Goal: Task Accomplishment & Management: Manage account settings

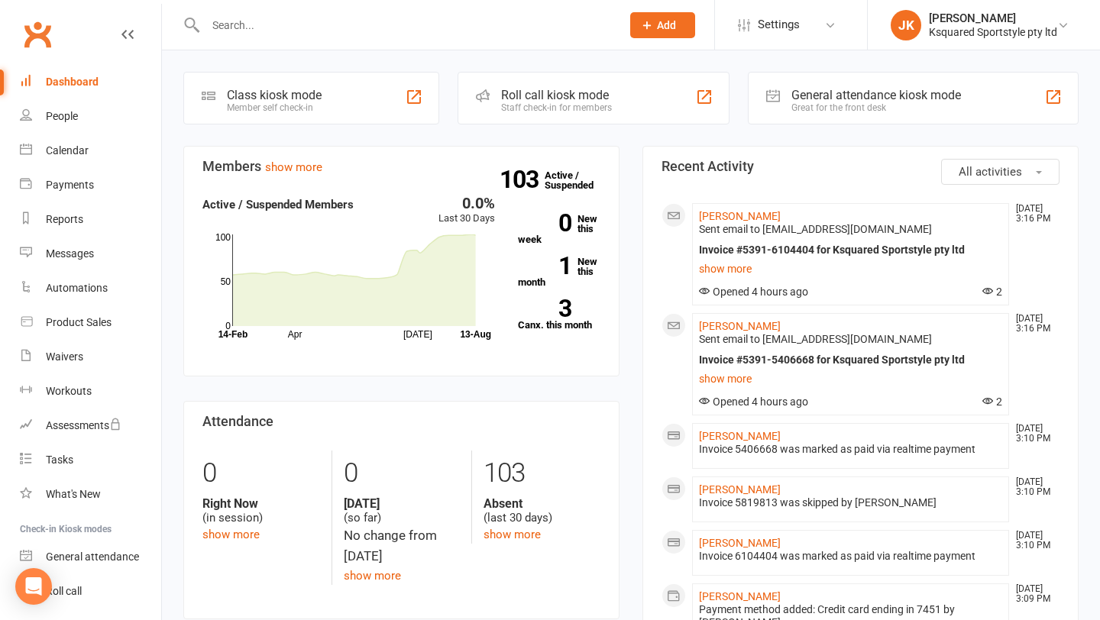
click at [293, 19] on input "text" at bounding box center [405, 25] width 409 height 21
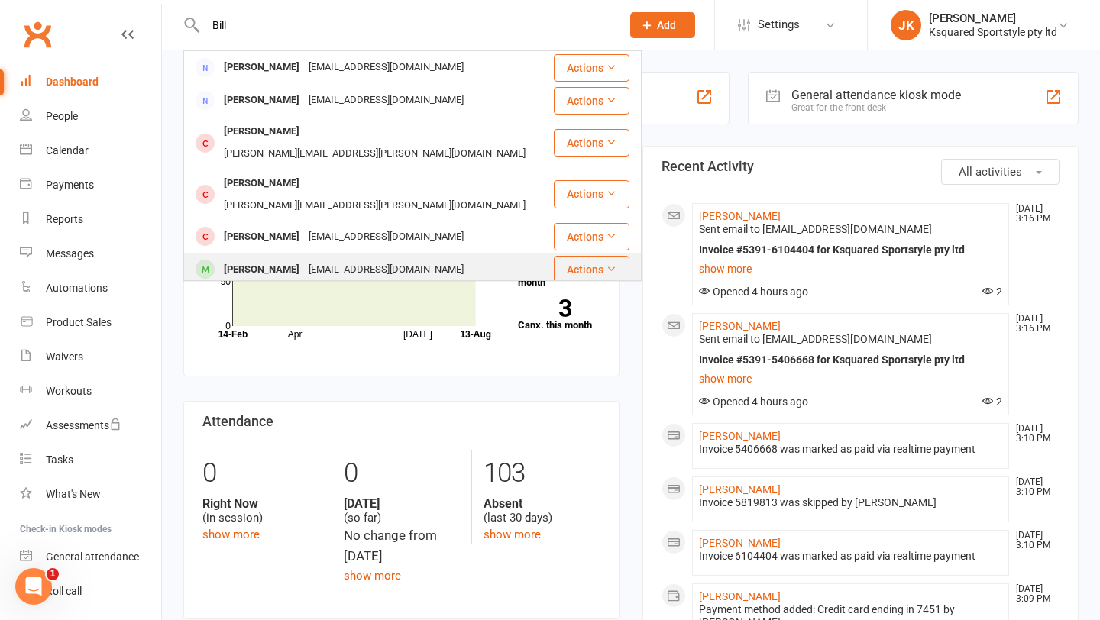
type input "Bill"
click at [251, 259] on div "[PERSON_NAME]" at bounding box center [261, 270] width 85 height 22
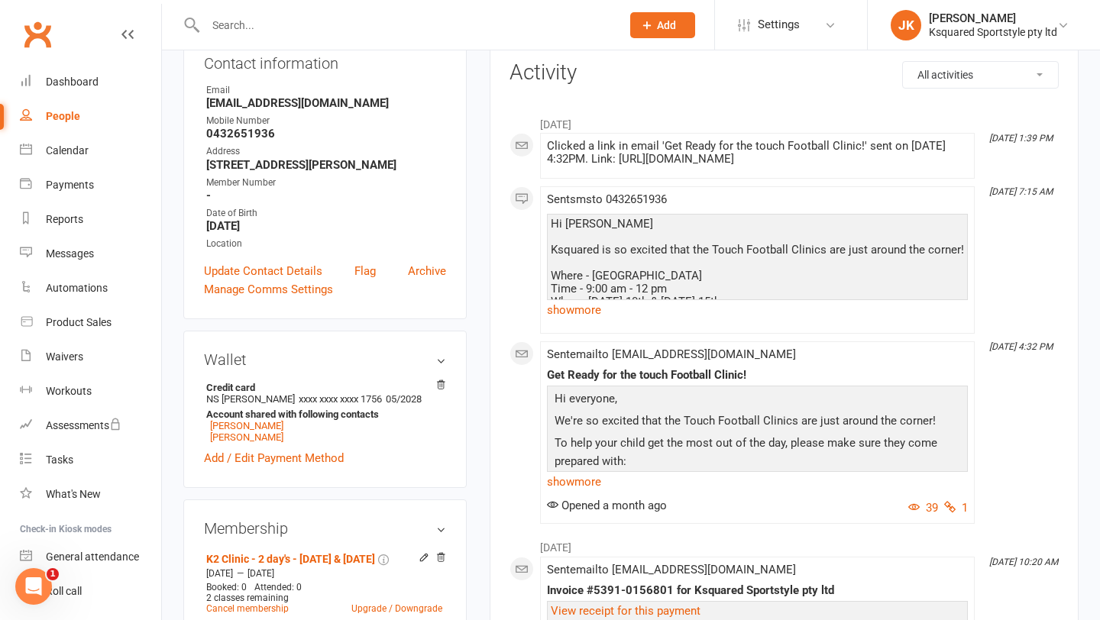
scroll to position [92, 0]
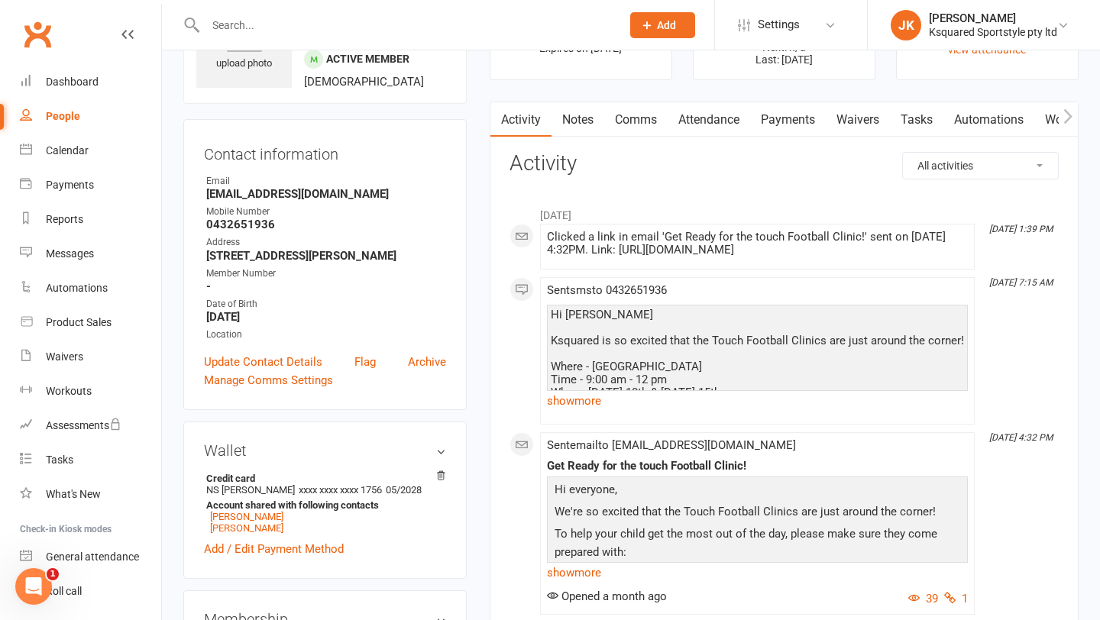
click at [133, 33] on icon at bounding box center [127, 34] width 12 height 12
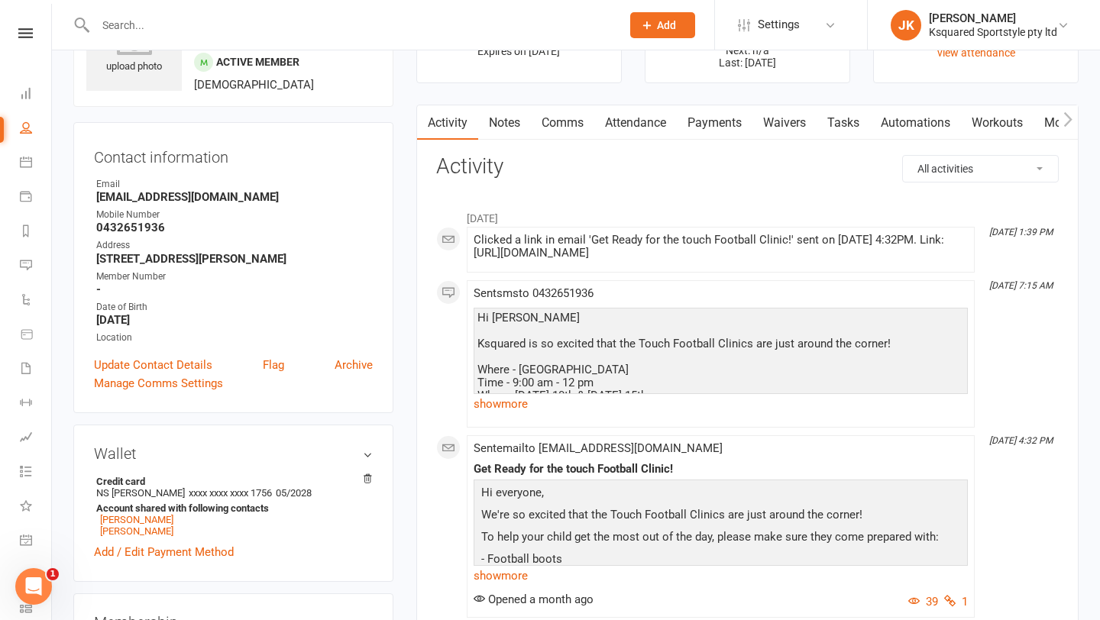
scroll to position [0, 0]
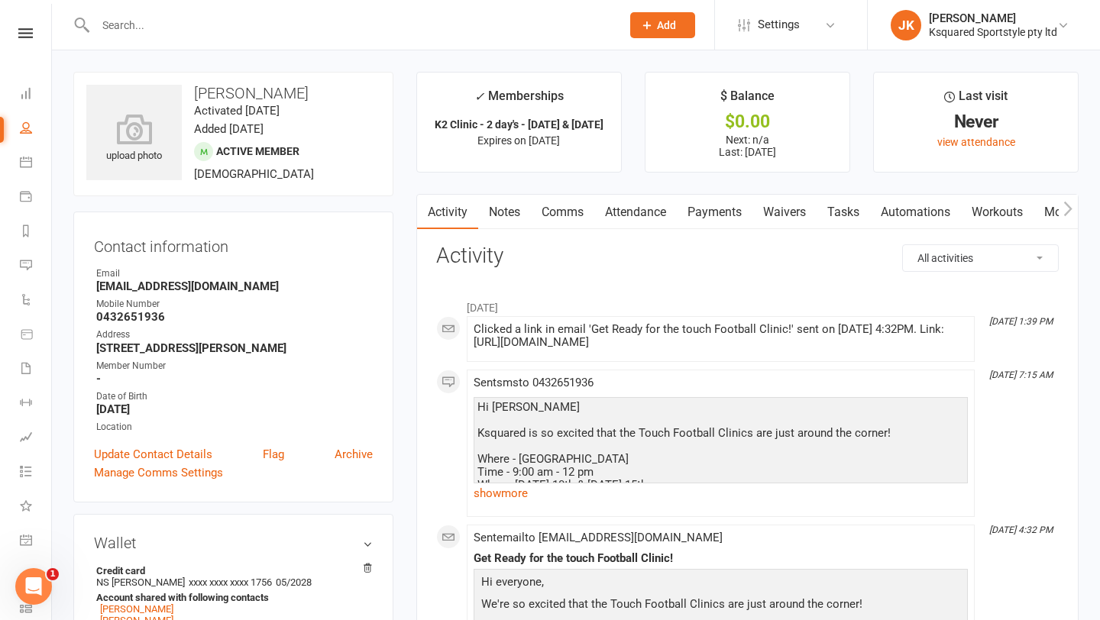
click at [293, 30] on input "text" at bounding box center [350, 25] width 519 height 21
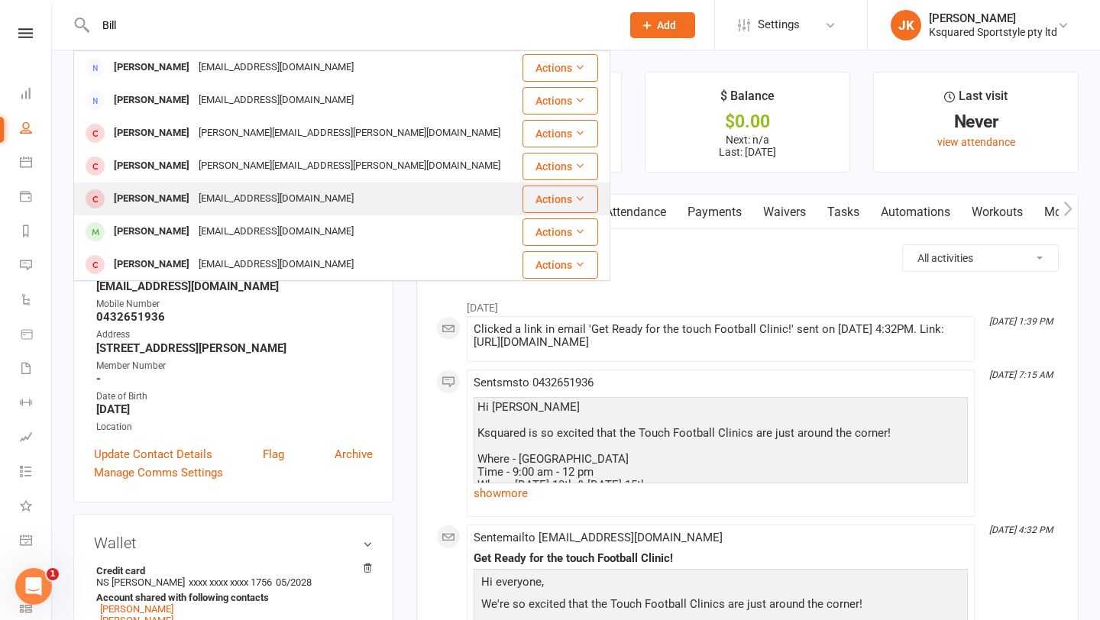
type input "Bill"
click at [196, 192] on div "[EMAIL_ADDRESS][DOMAIN_NAME]" at bounding box center [276, 199] width 164 height 22
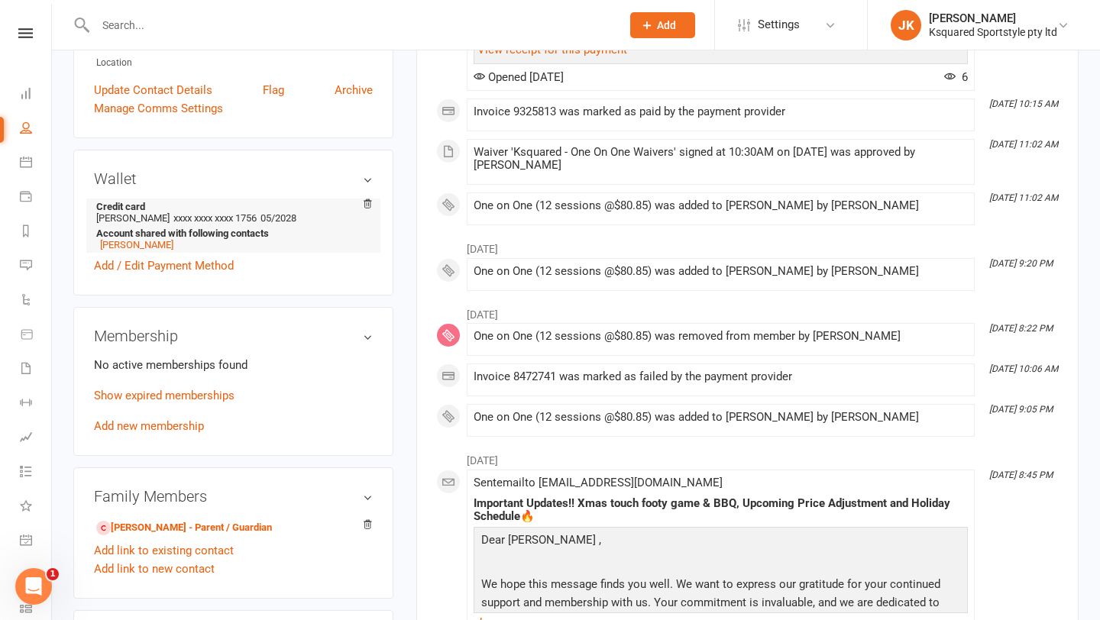
scroll to position [427, 0]
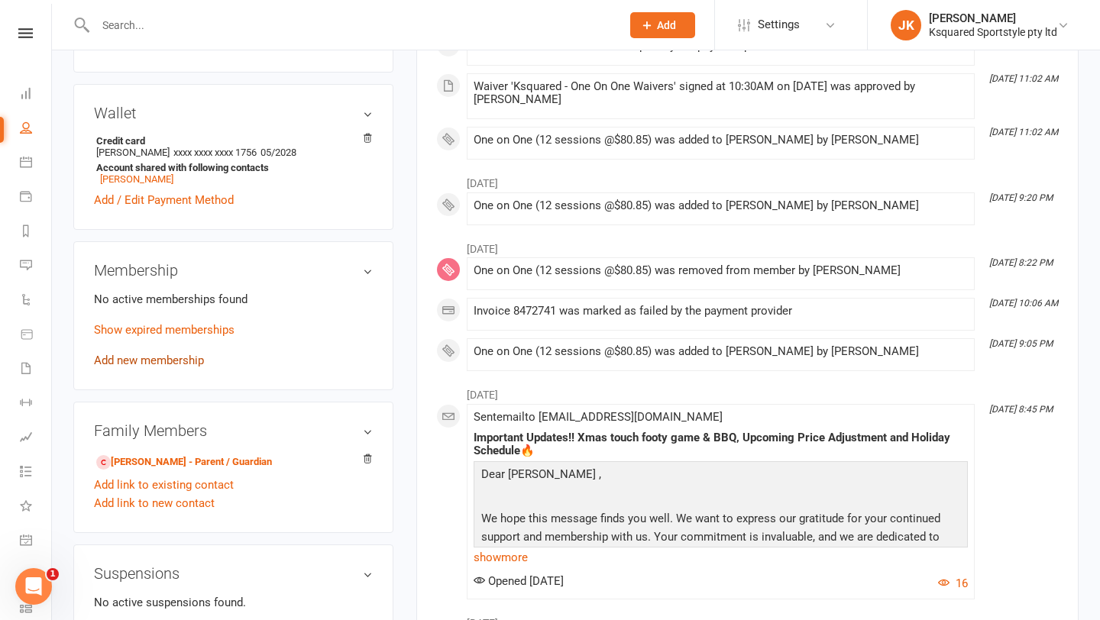
click at [160, 354] on link "Add new membership" at bounding box center [149, 361] width 110 height 14
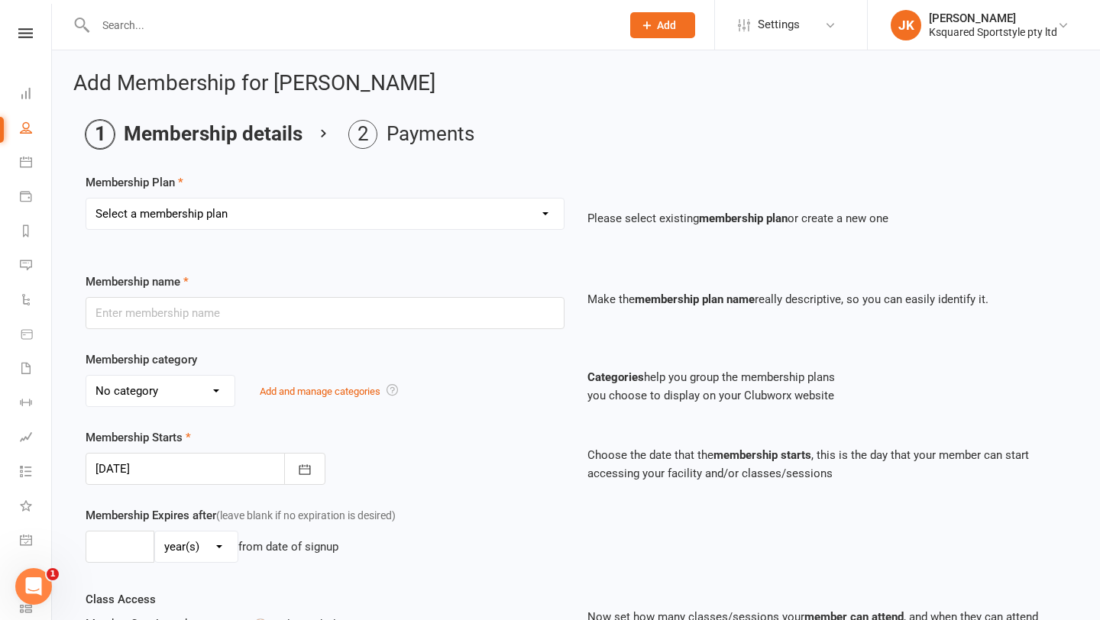
click at [489, 212] on select "Select a membership plan Create new Membership Plan Ksquared Academy Annual Mem…" at bounding box center [324, 214] width 477 height 31
select select "25"
click at [86, 199] on select "Select a membership plan Create new Membership Plan Ksquared Academy Annual Mem…" at bounding box center [324, 214] width 477 height 31
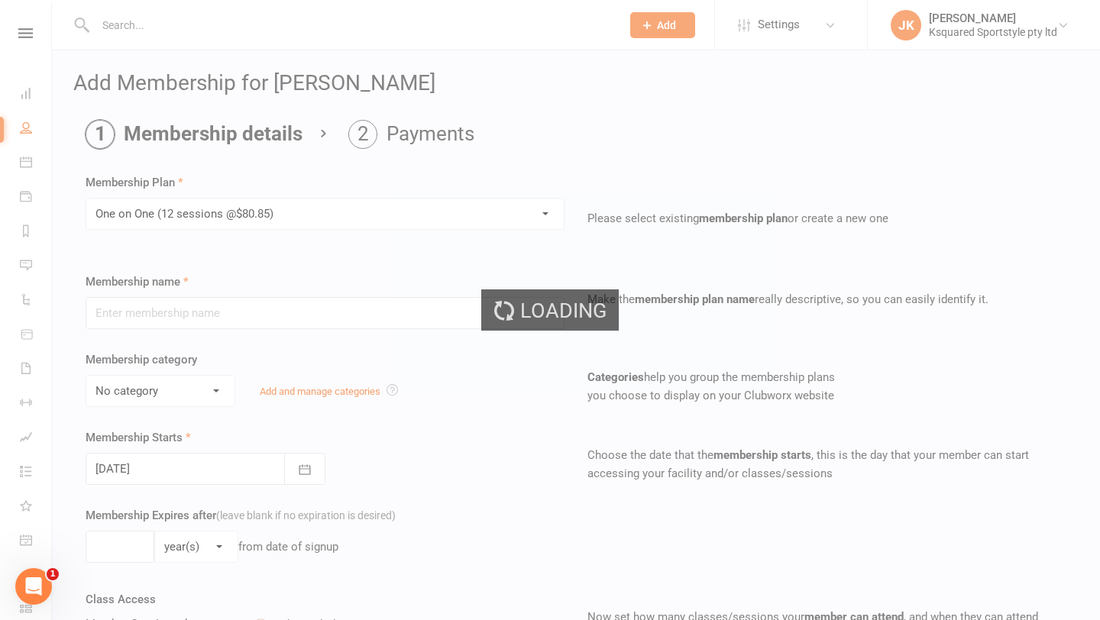
type input "One on One (12 sessions @$80.85)"
select select "6"
type input "12"
select select "1"
type input "12"
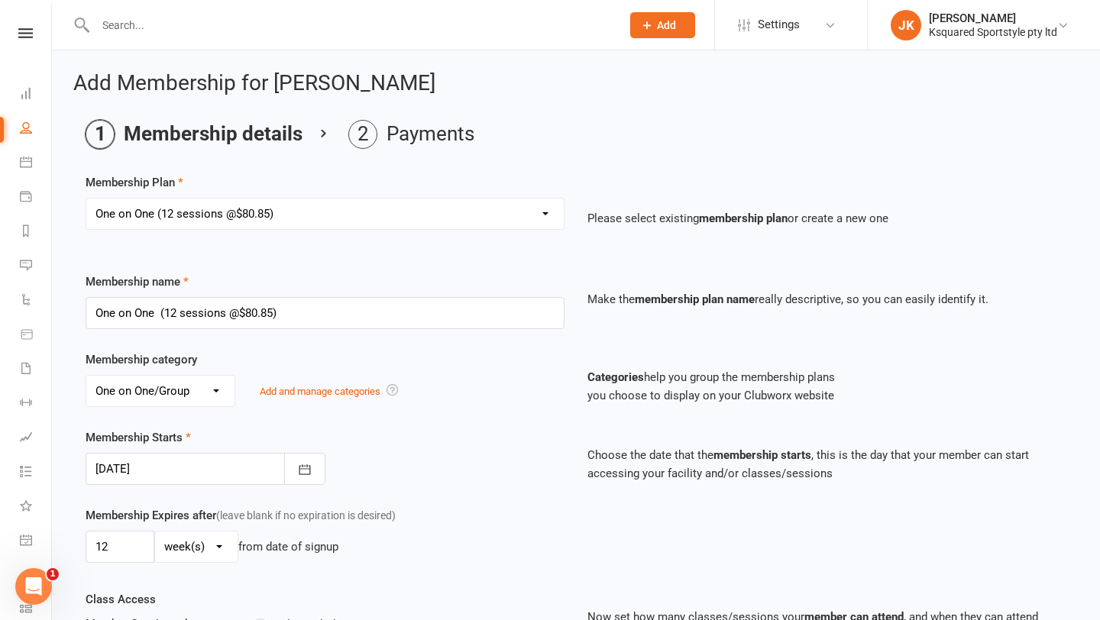
scroll to position [87, 0]
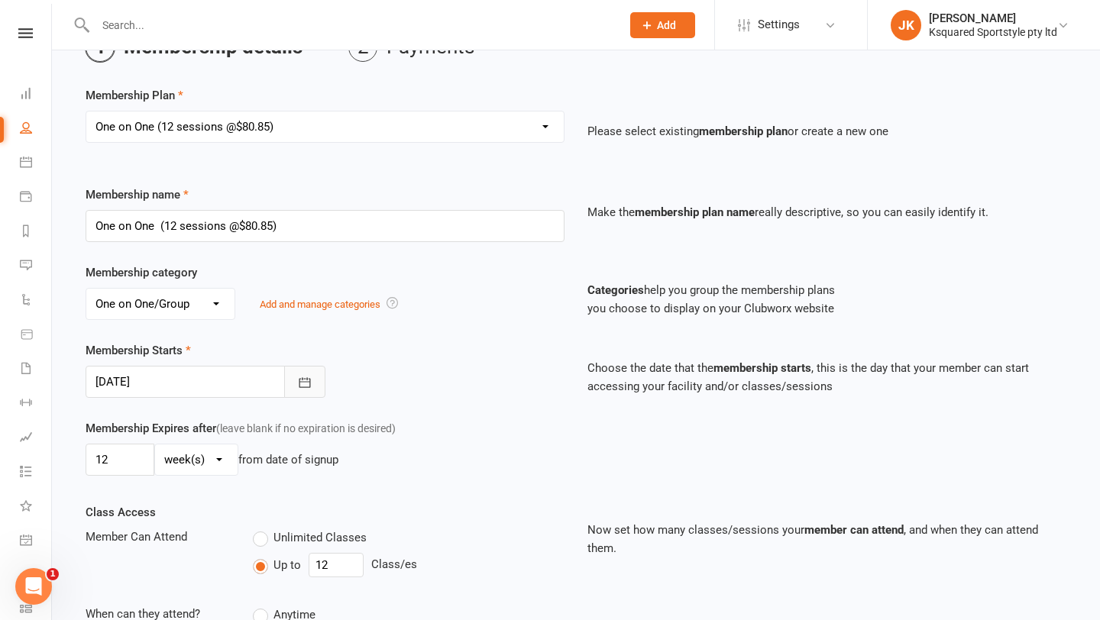
click at [309, 386] on icon "button" at bounding box center [304, 382] width 15 height 15
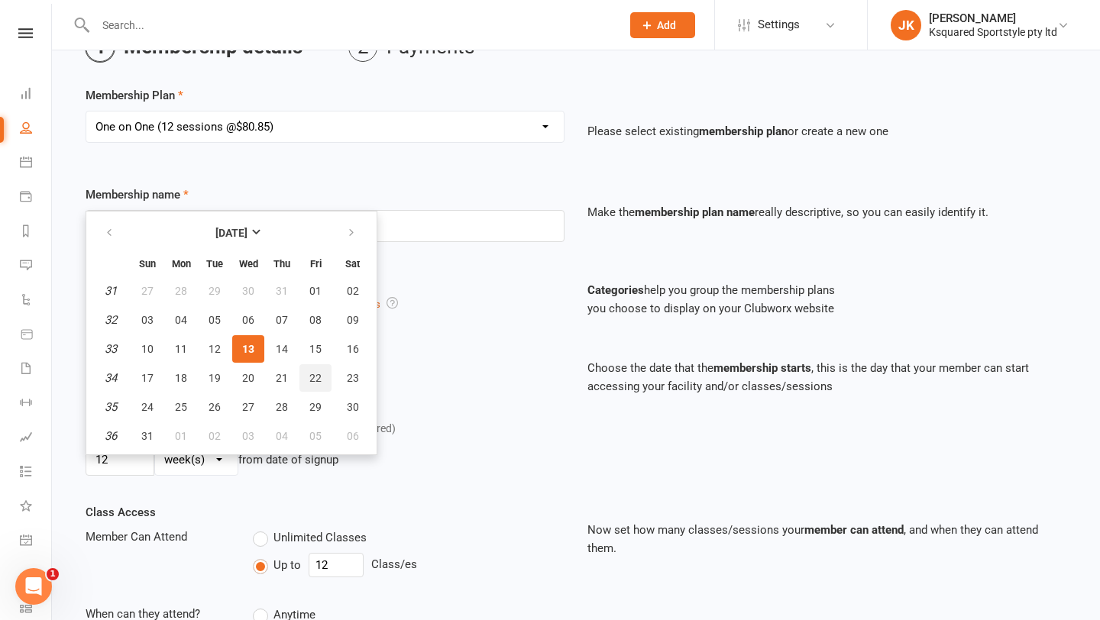
click at [312, 380] on span "22" at bounding box center [315, 378] width 12 height 12
type input "[DATE]"
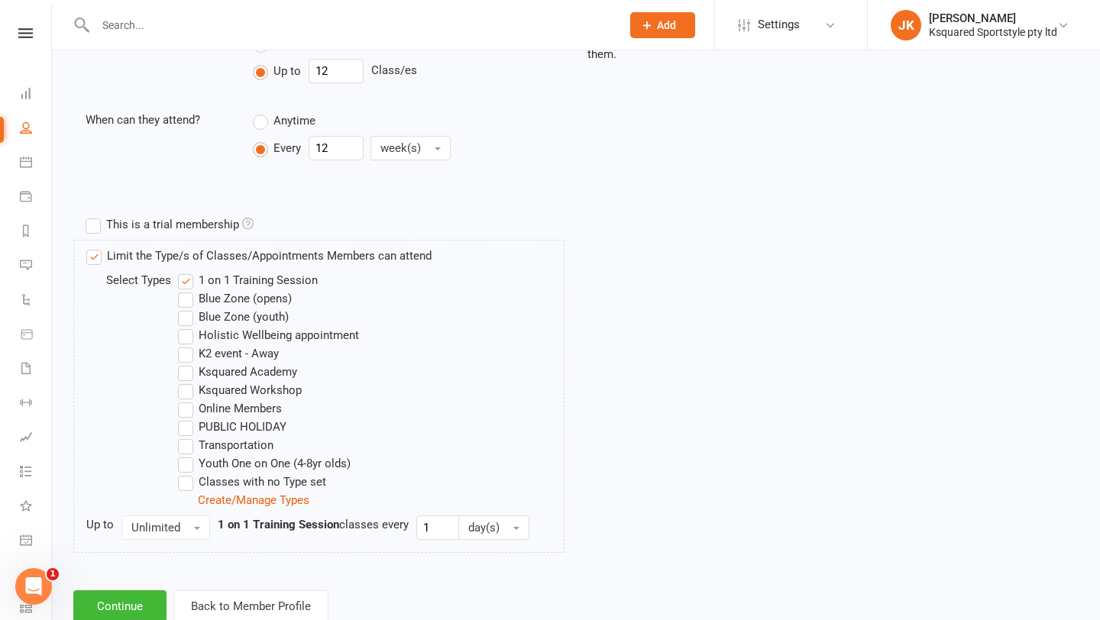
scroll to position [627, 0]
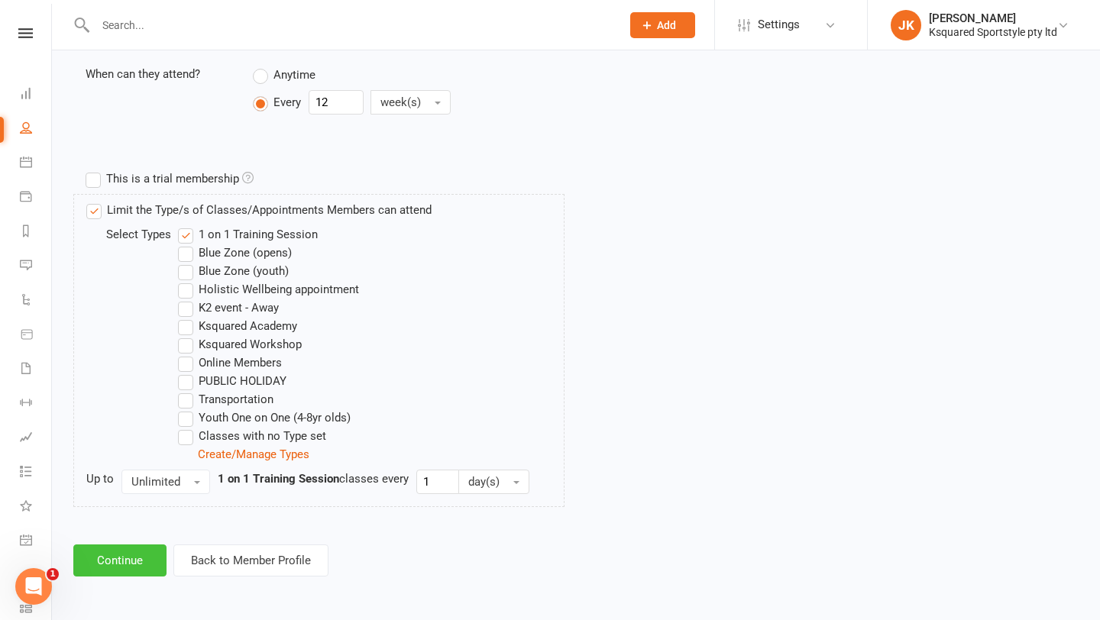
click at [103, 564] on button "Continue" at bounding box center [119, 561] width 93 height 32
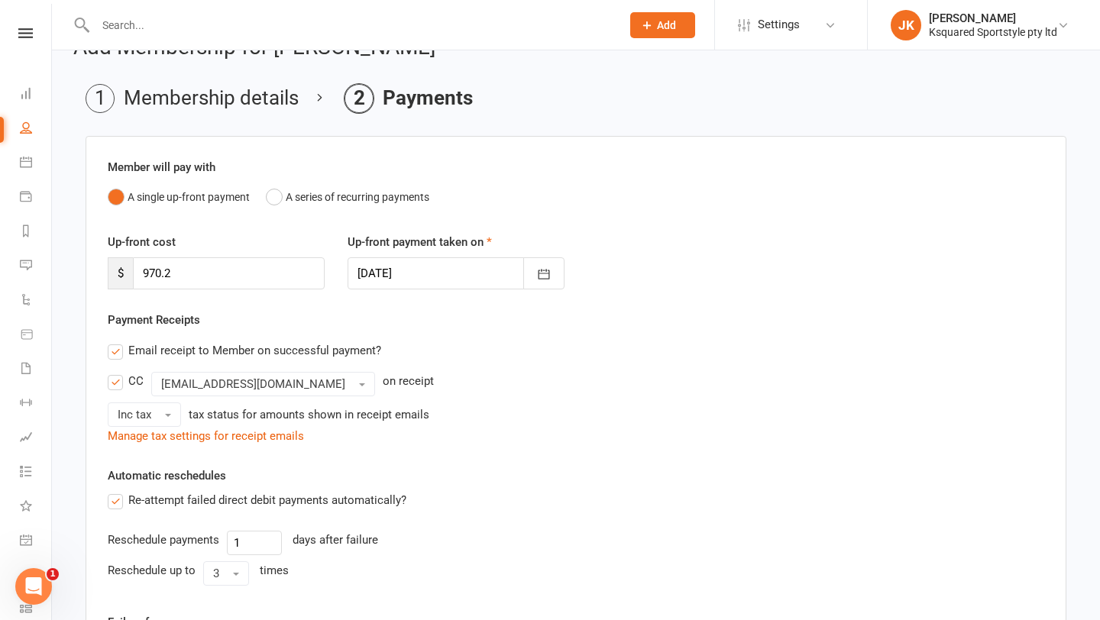
scroll to position [334, 0]
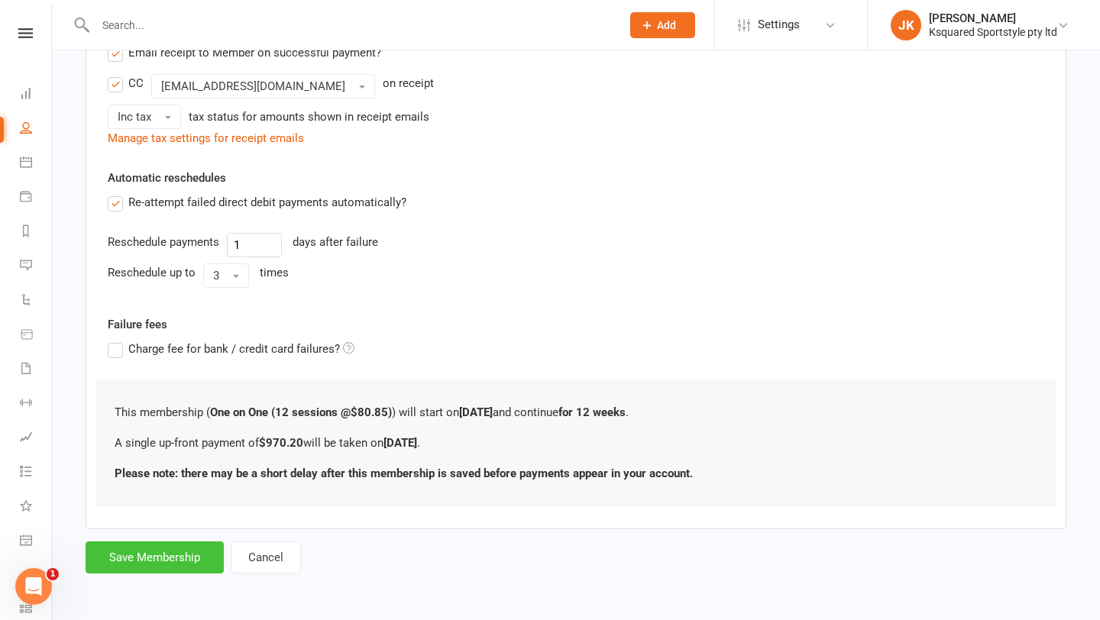
click at [165, 552] on button "Save Membership" at bounding box center [155, 557] width 138 height 32
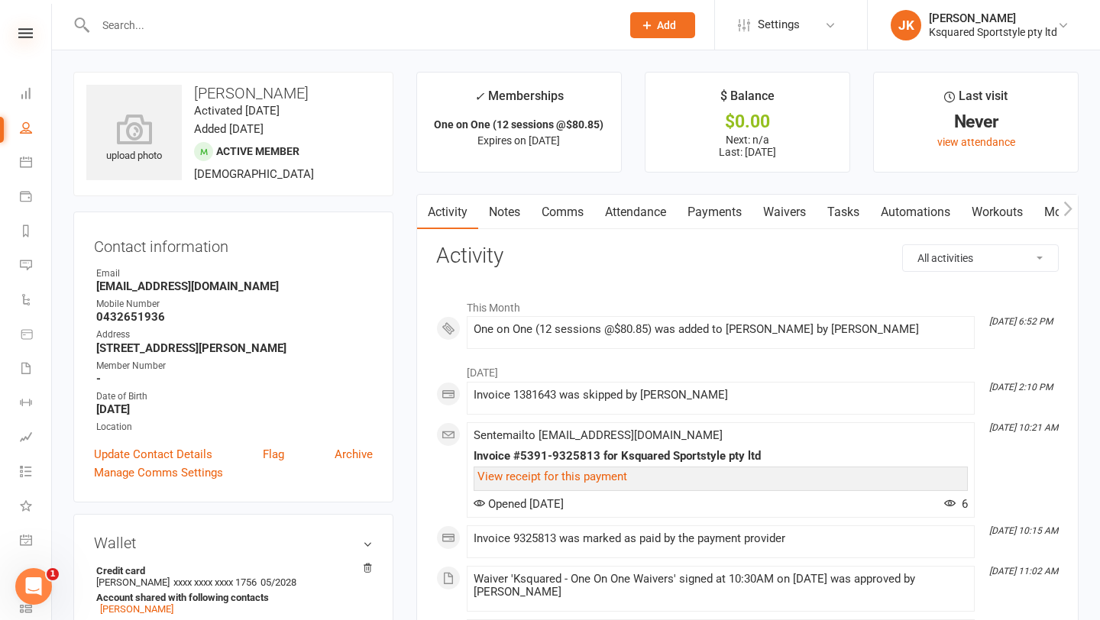
click at [25, 37] on icon at bounding box center [25, 33] width 15 height 10
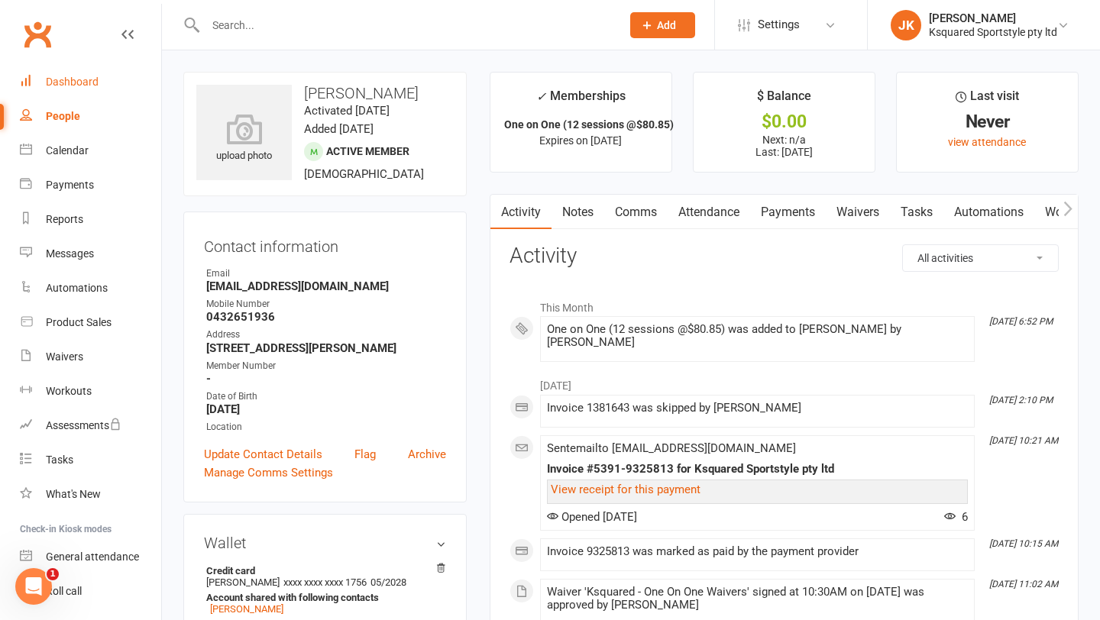
click at [73, 87] on div "Dashboard" at bounding box center [72, 82] width 53 height 12
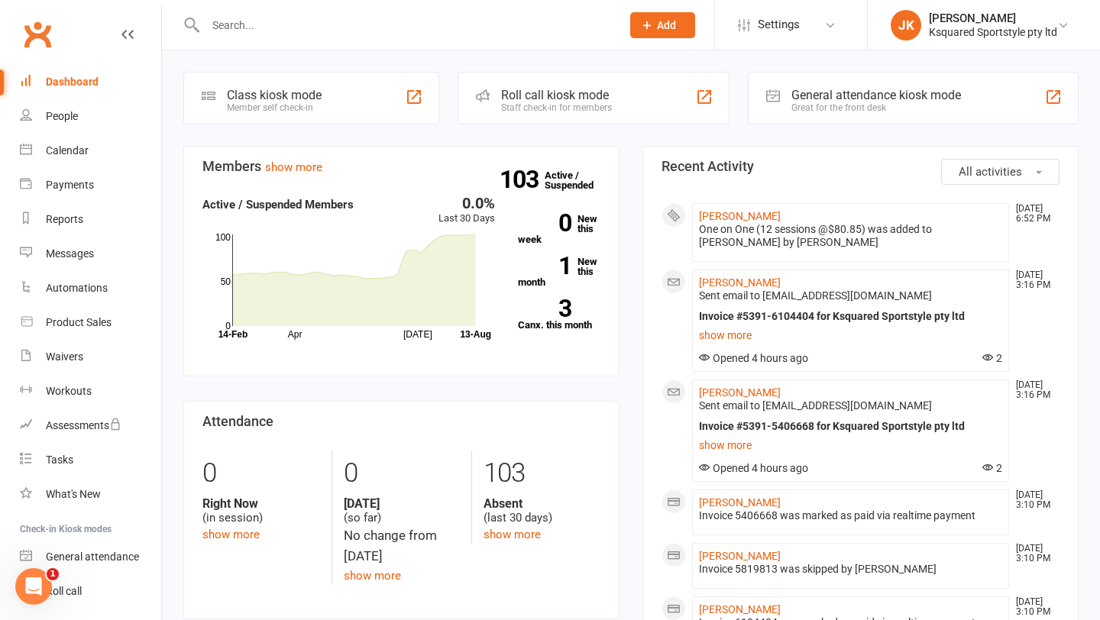
scroll to position [12, 0]
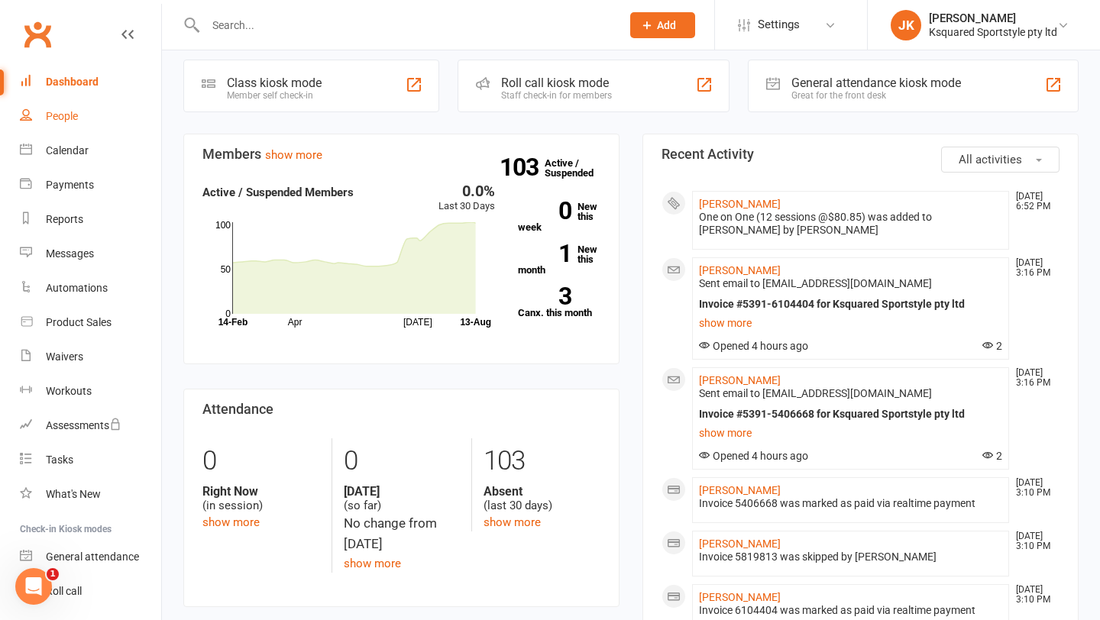
click at [76, 119] on div "People" at bounding box center [62, 116] width 32 height 12
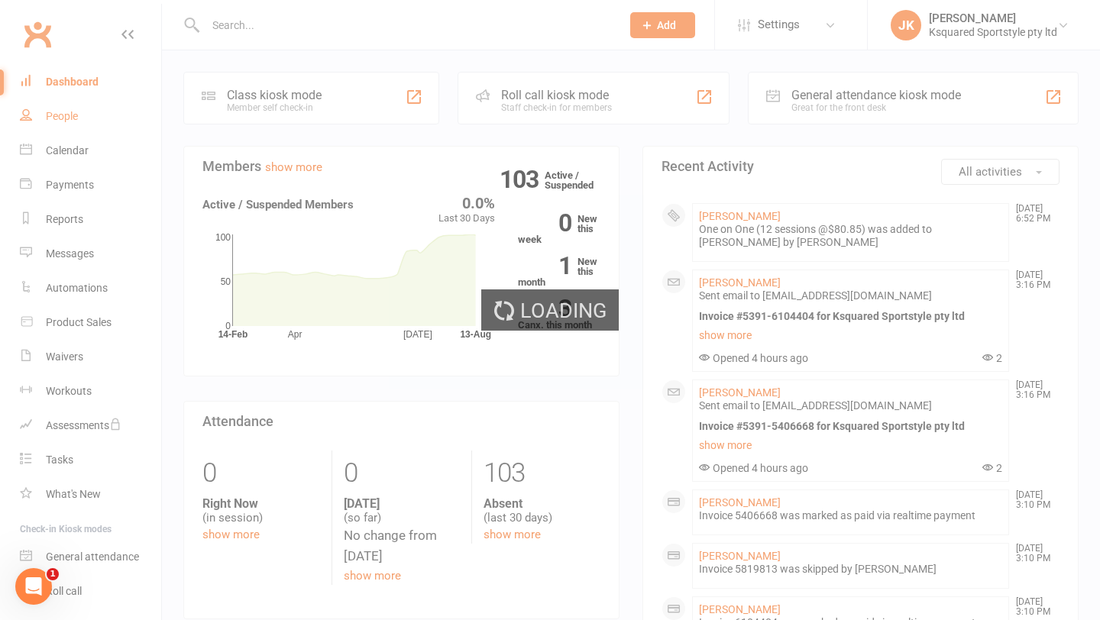
select select "100"
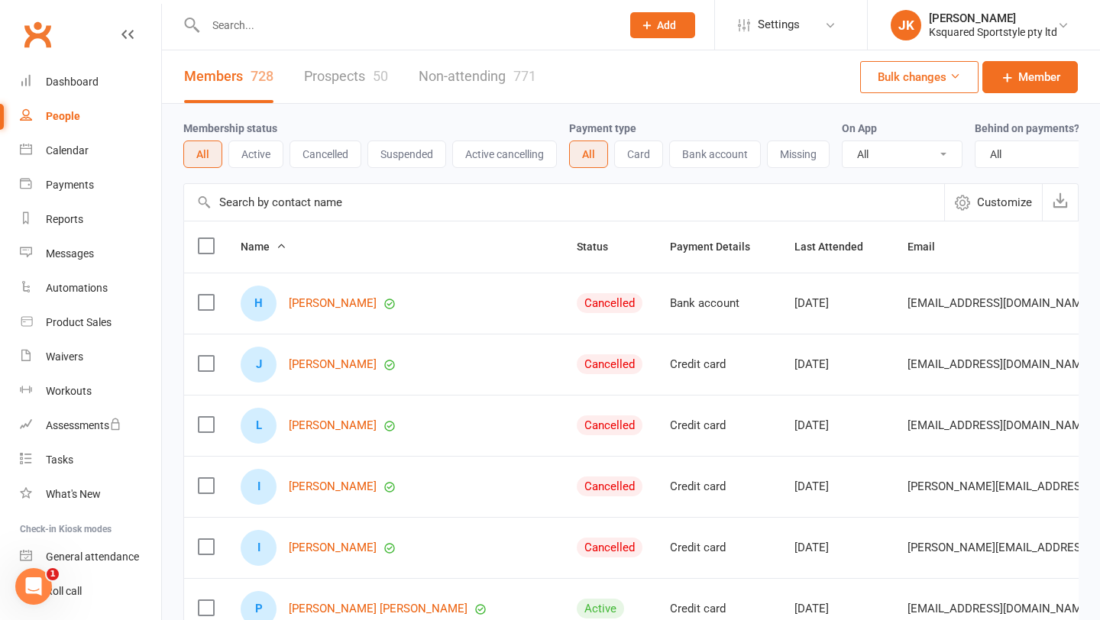
click at [241, 30] on input "text" at bounding box center [405, 25] width 409 height 21
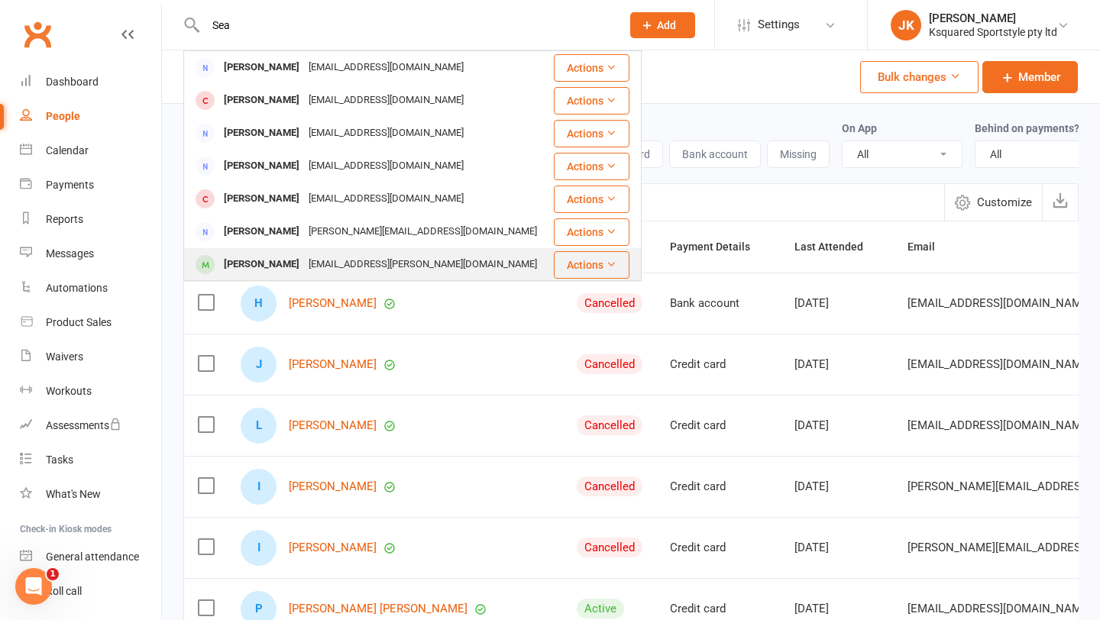
type input "Sea"
click at [261, 259] on div "[PERSON_NAME]" at bounding box center [261, 265] width 85 height 22
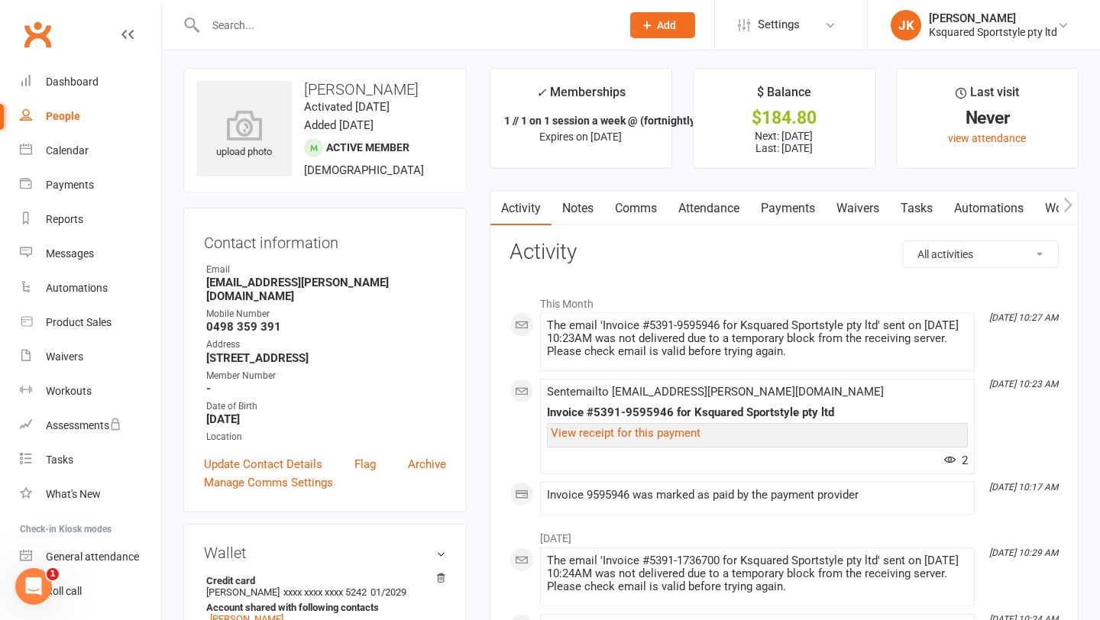
scroll to position [2, 0]
click at [776, 211] on link "Payments" at bounding box center [788, 209] width 76 height 35
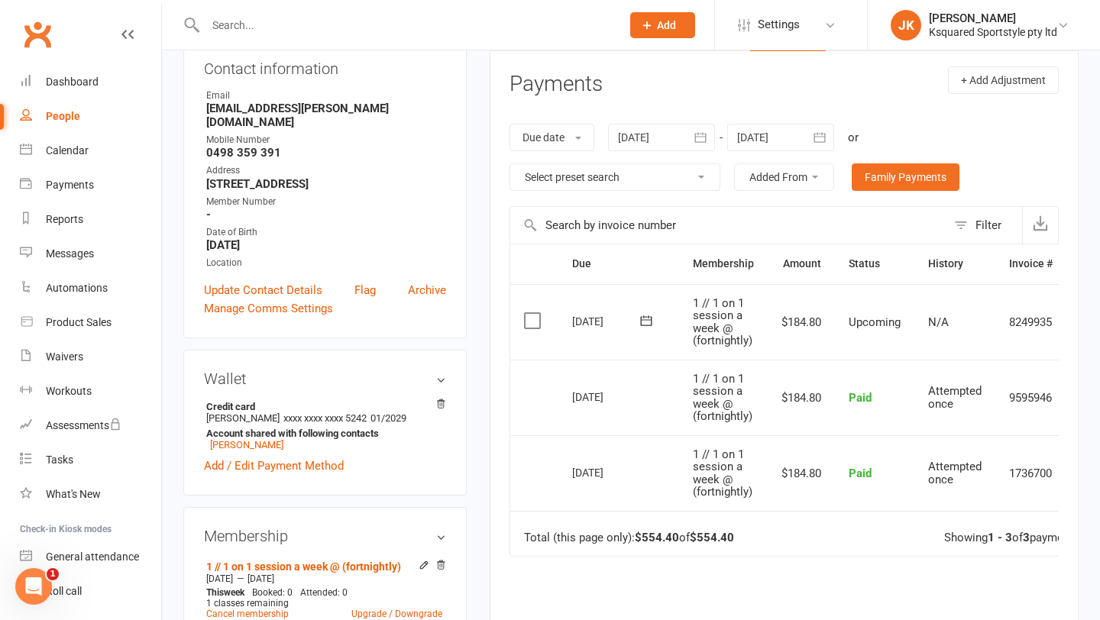
scroll to position [166, 0]
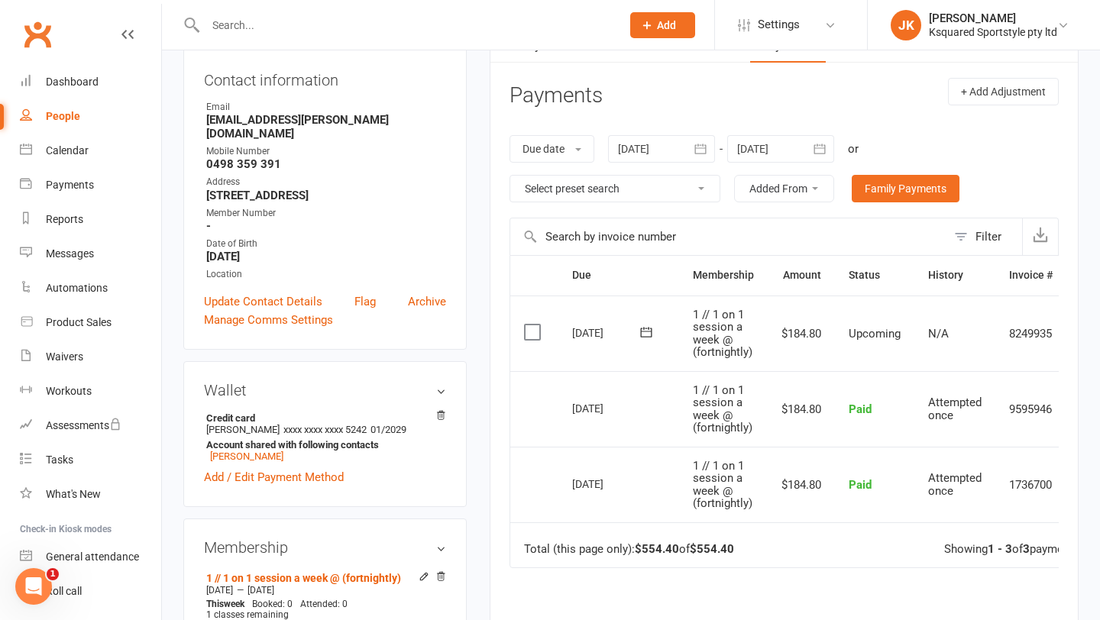
click at [822, 147] on icon "button" at bounding box center [819, 148] width 15 height 15
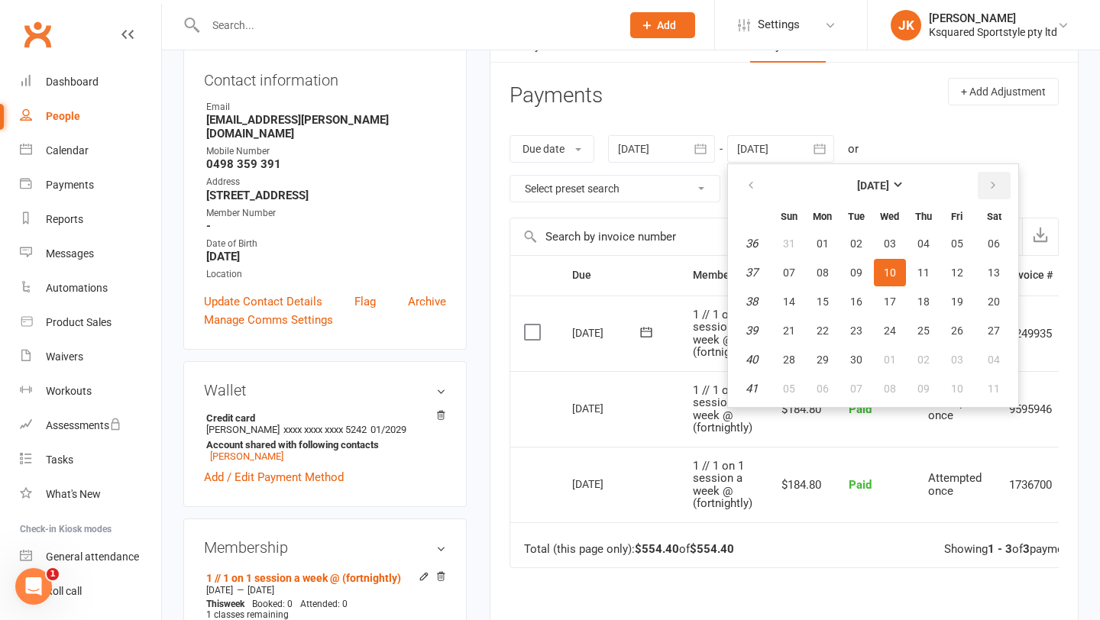
click at [991, 190] on icon "button" at bounding box center [993, 185] width 11 height 12
click at [896, 336] on span "22" at bounding box center [890, 331] width 12 height 12
type input "[DATE]"
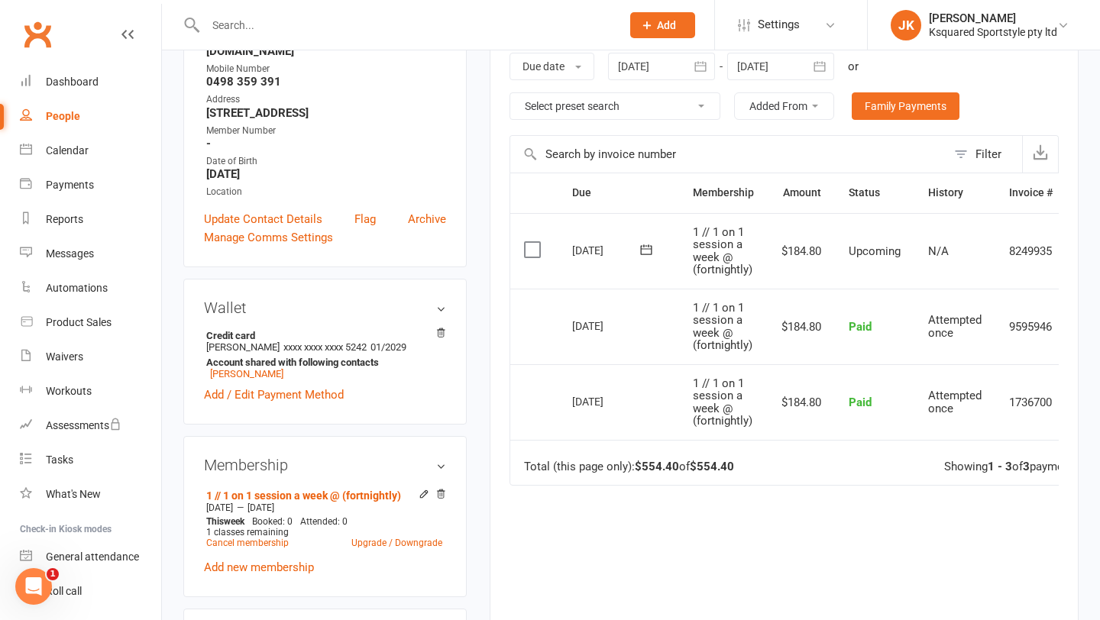
scroll to position [263, 0]
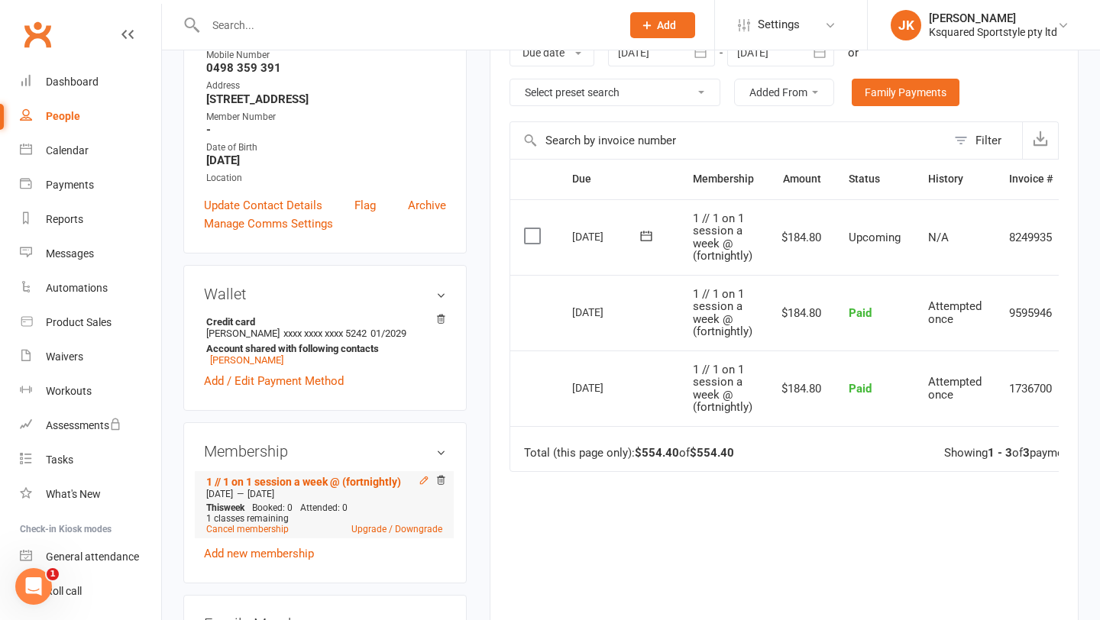
click at [422, 477] on icon at bounding box center [423, 480] width 7 height 7
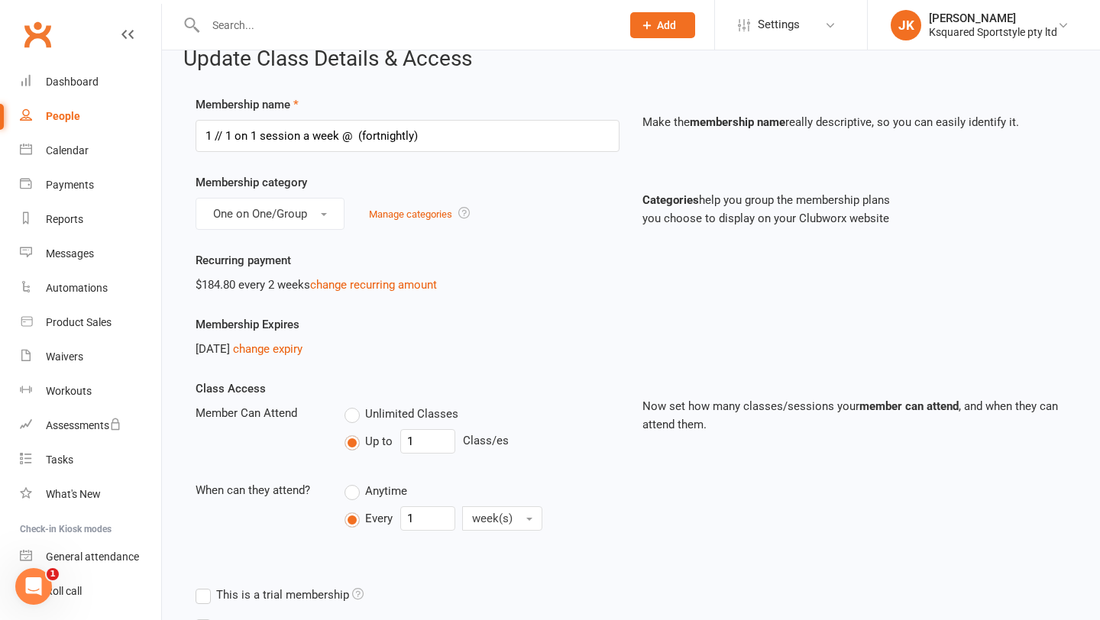
scroll to position [27, 0]
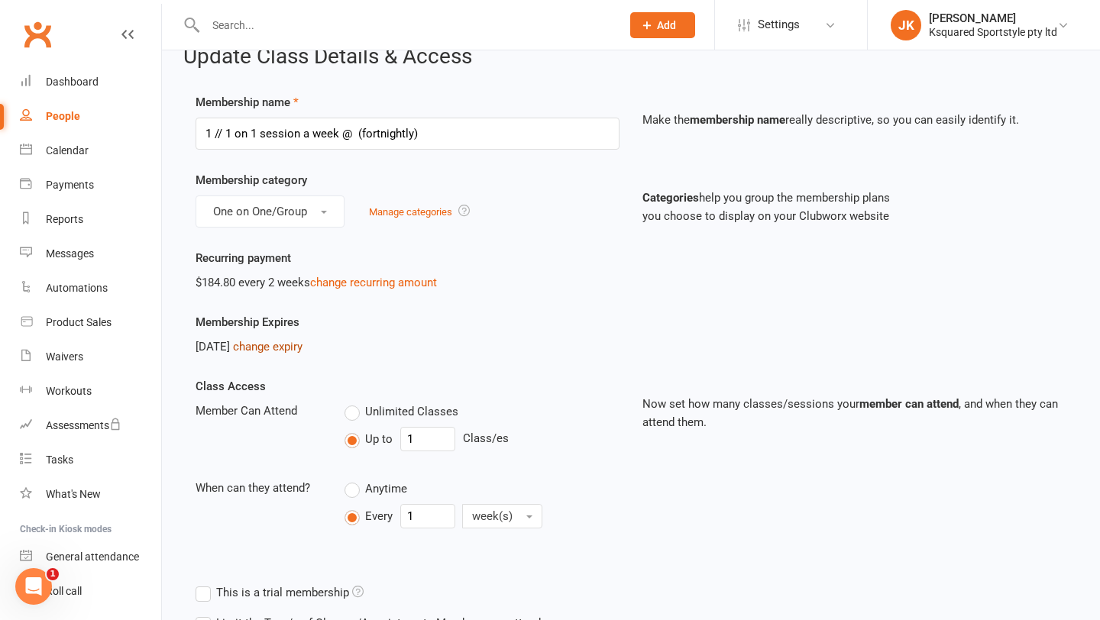
click at [302, 343] on link "change expiry" at bounding box center [267, 347] width 69 height 14
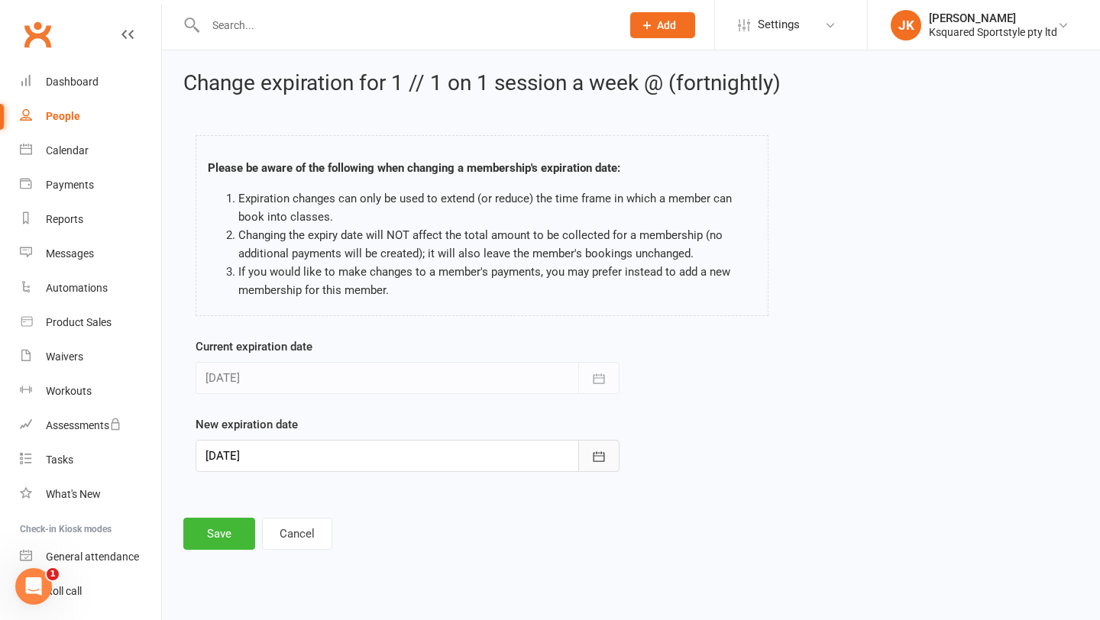
click at [595, 450] on icon "button" at bounding box center [598, 456] width 15 height 15
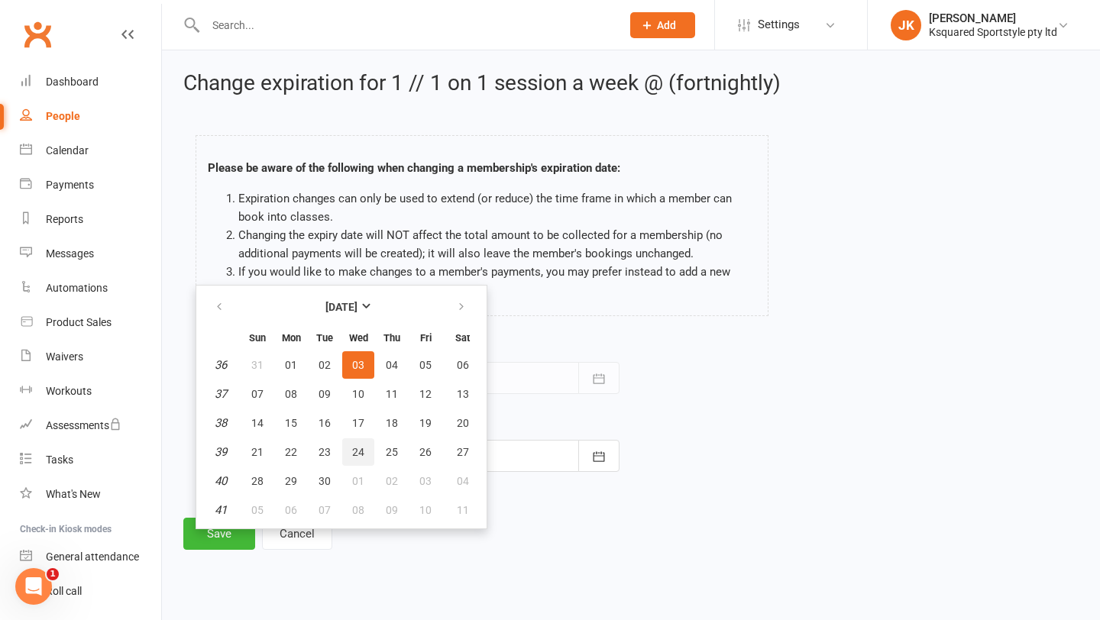
click at [359, 446] on span "24" at bounding box center [358, 452] width 12 height 12
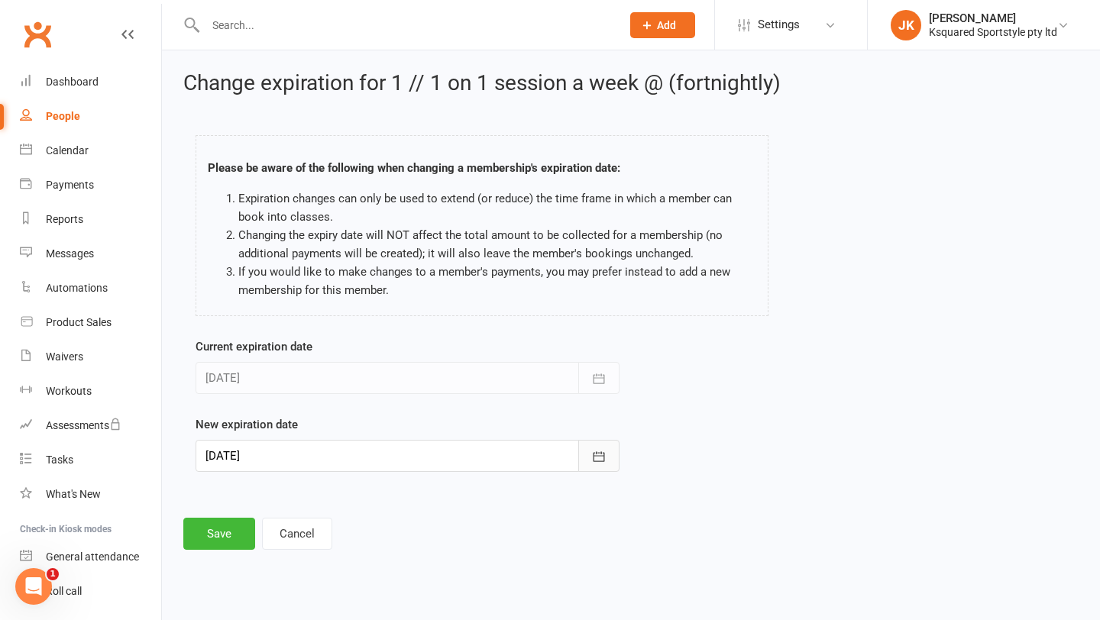
click at [602, 457] on icon "button" at bounding box center [598, 456] width 15 height 15
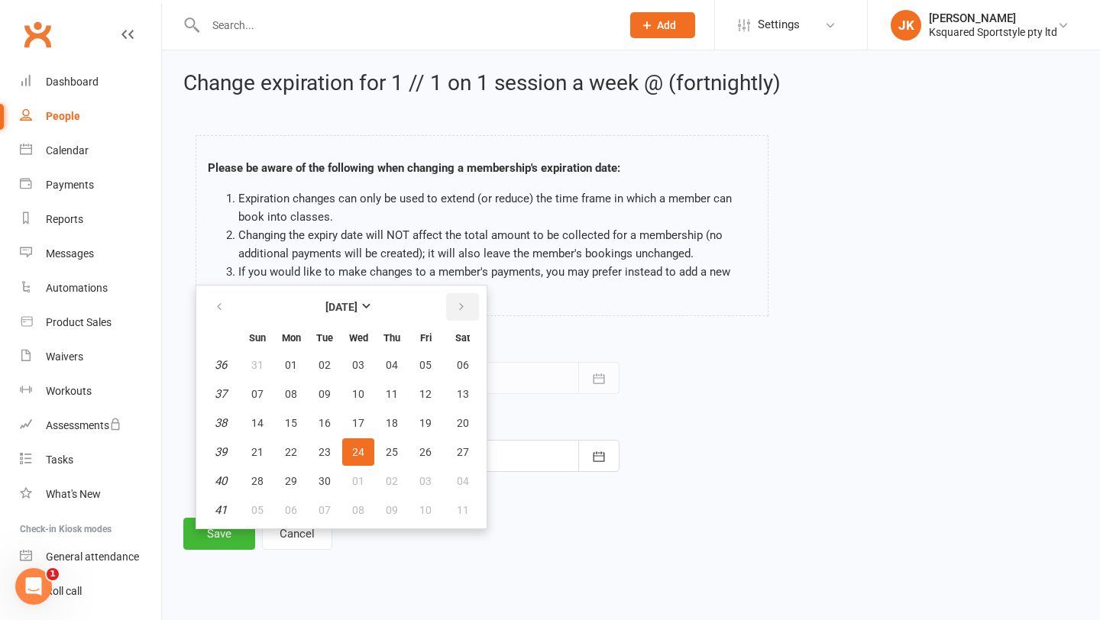
click at [459, 309] on icon "button" at bounding box center [461, 307] width 11 height 12
click at [450, 310] on button "button" at bounding box center [462, 306] width 33 height 27
click at [325, 478] on span "25" at bounding box center [324, 481] width 12 height 12
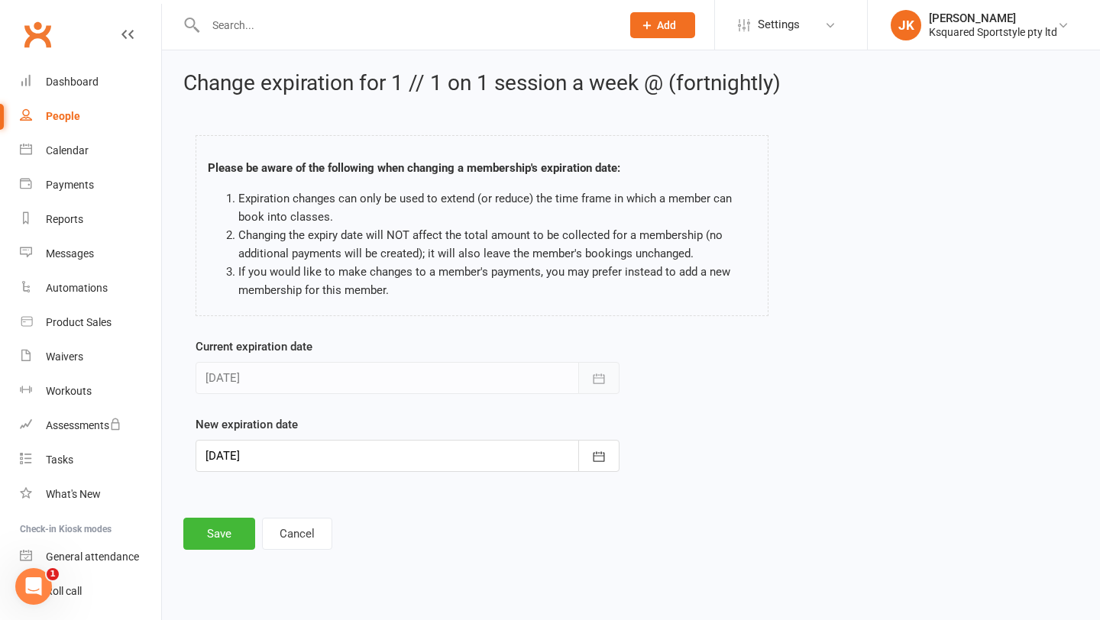
click at [593, 379] on icon "button" at bounding box center [598, 378] width 11 height 10
click at [600, 453] on icon "button" at bounding box center [598, 456] width 15 height 15
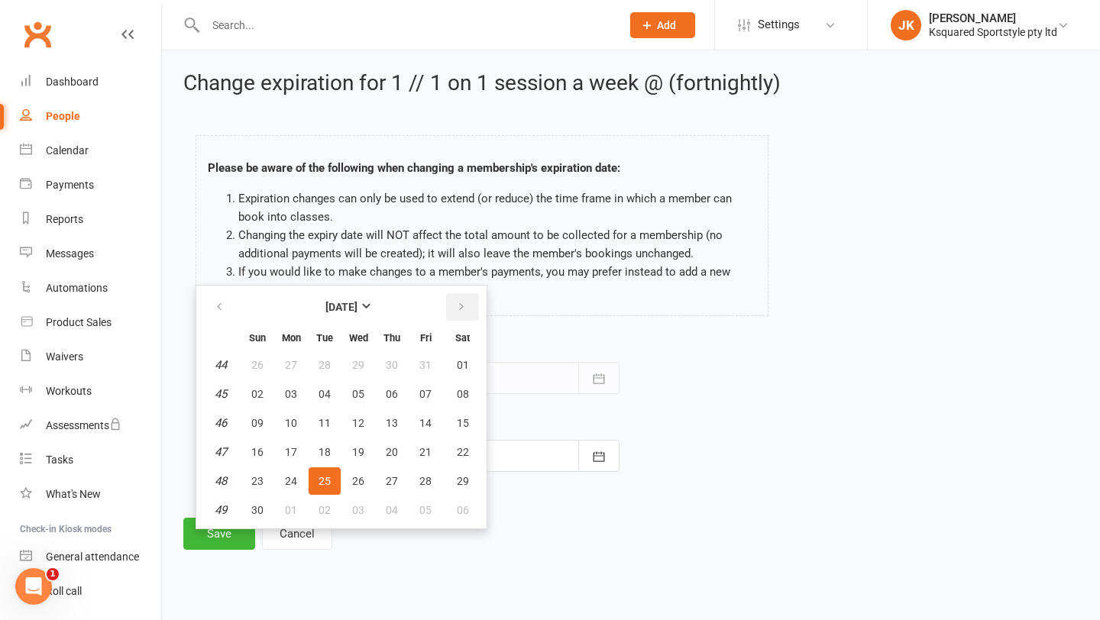
click at [453, 304] on button "button" at bounding box center [462, 306] width 33 height 27
click at [358, 449] on span "25" at bounding box center [358, 452] width 12 height 12
type input "[DATE]"
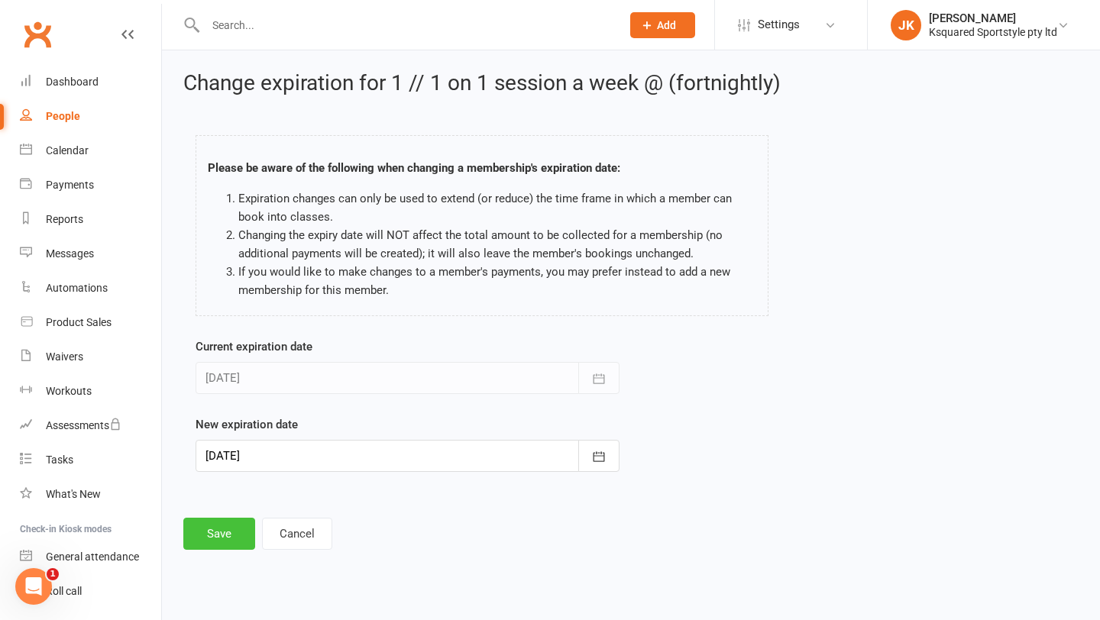
click at [222, 532] on button "Save" at bounding box center [219, 534] width 72 height 32
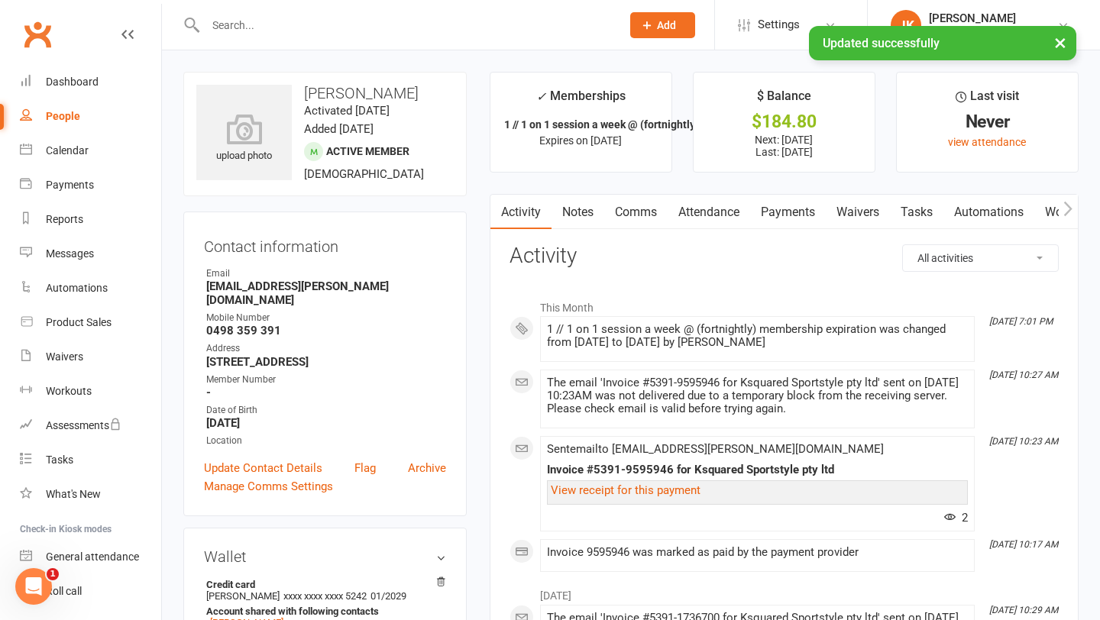
click at [777, 208] on link "Payments" at bounding box center [788, 212] width 76 height 35
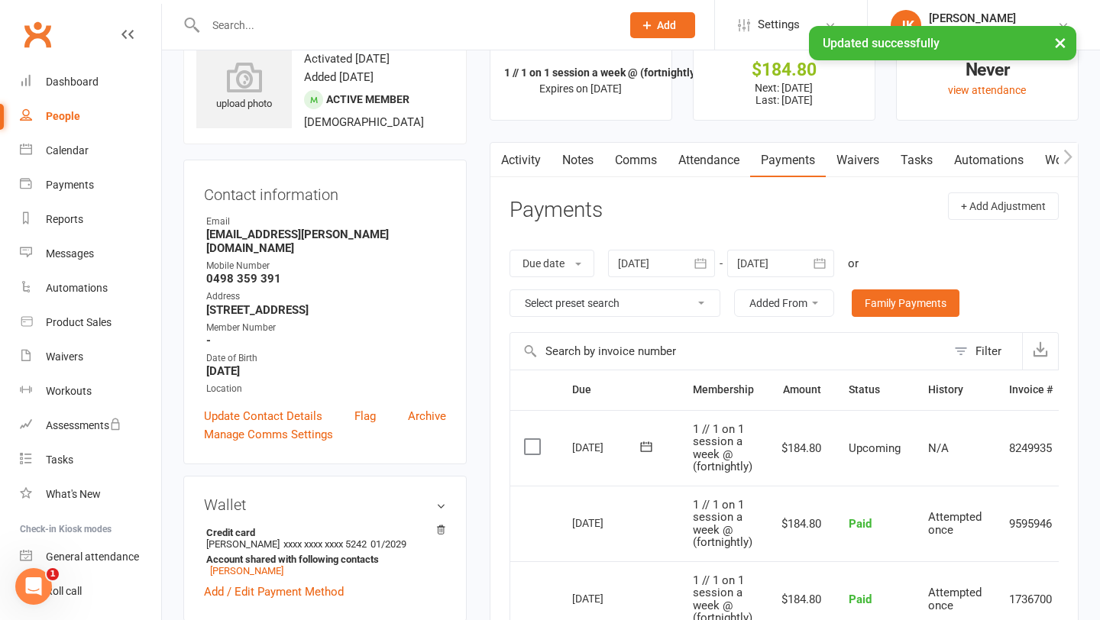
scroll to position [32, 0]
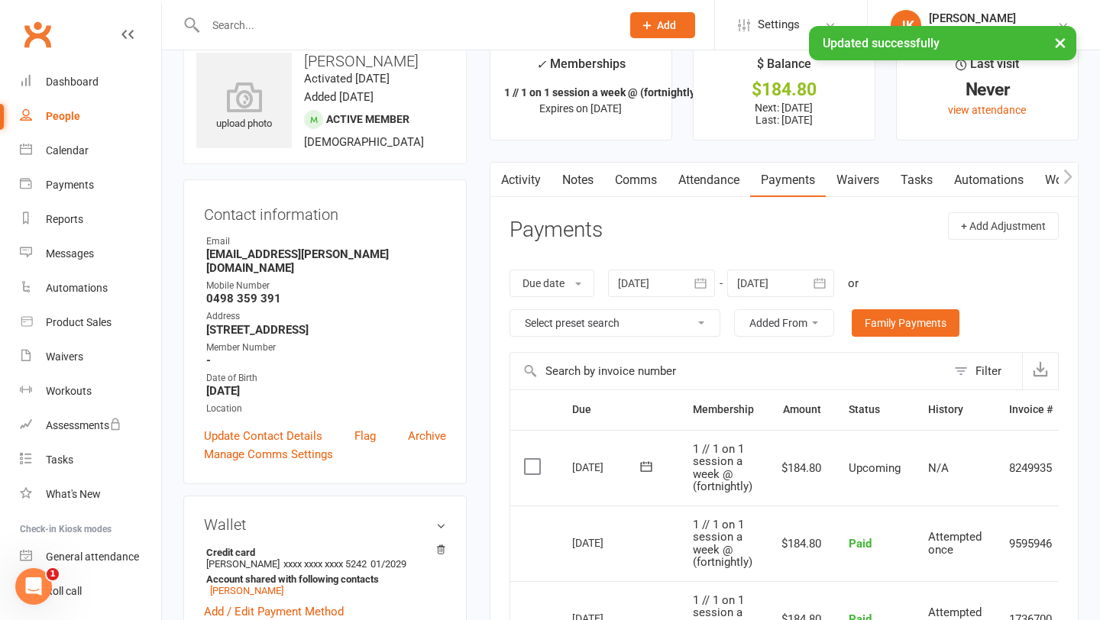
click at [806, 283] on div at bounding box center [780, 283] width 107 height 27
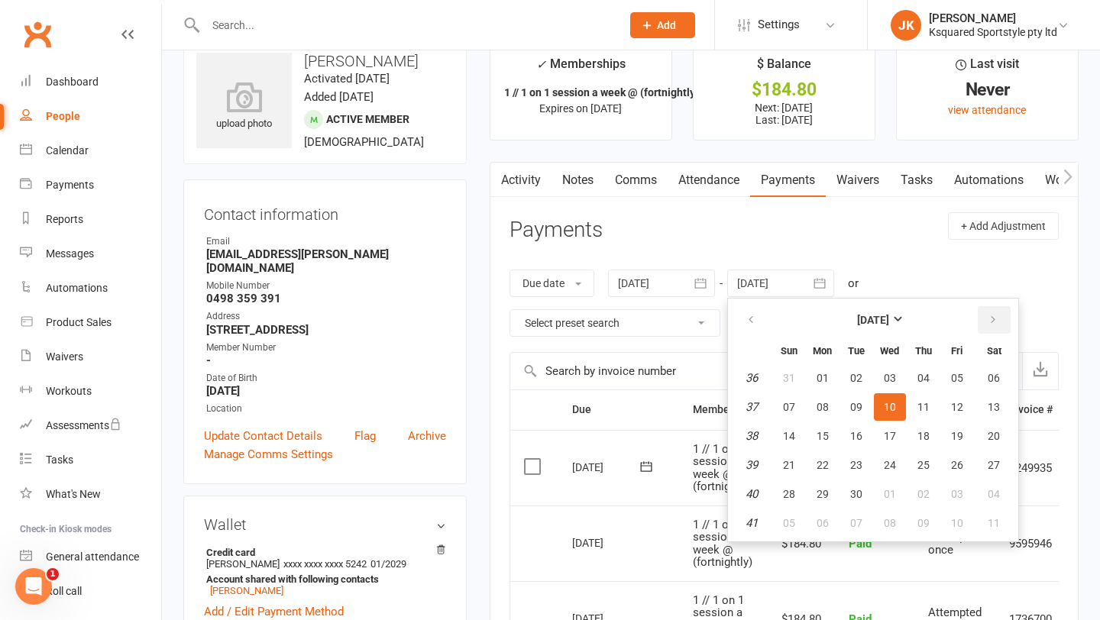
click at [992, 317] on icon "button" at bounding box center [993, 320] width 11 height 12
click at [981, 321] on button "button" at bounding box center [994, 319] width 33 height 27
click at [896, 466] on span "19" at bounding box center [890, 465] width 12 height 12
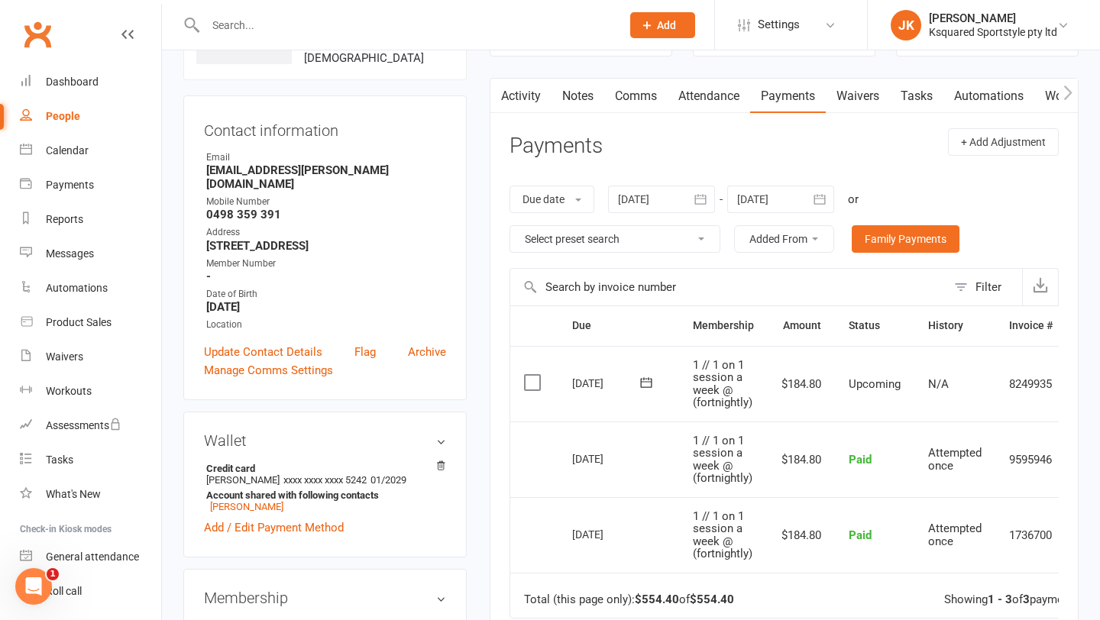
scroll to position [91, 0]
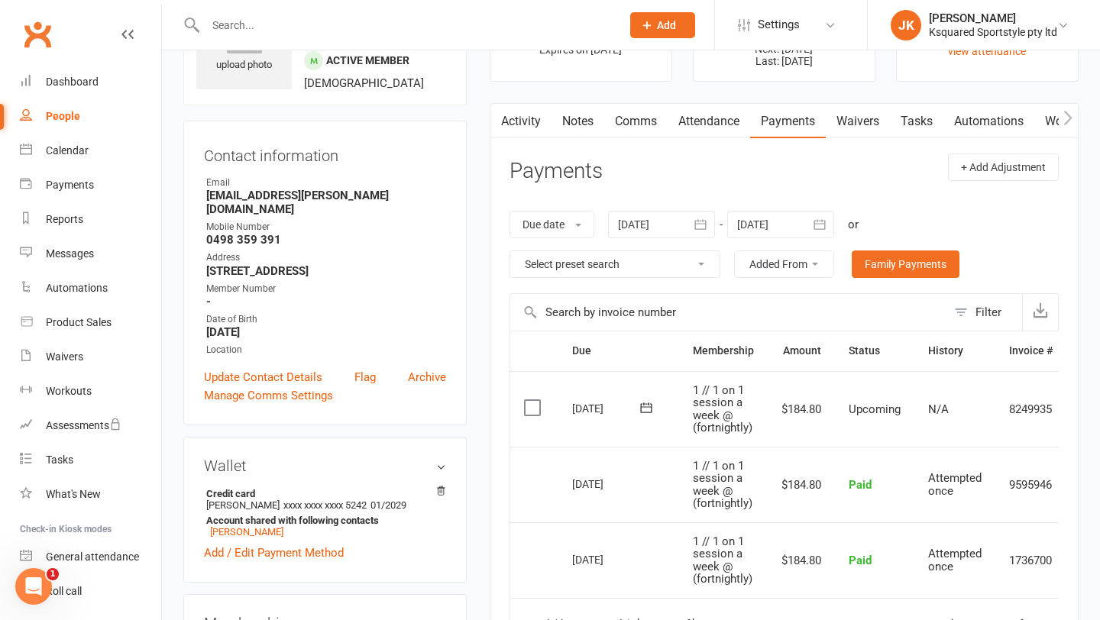
click at [802, 225] on div at bounding box center [780, 224] width 107 height 27
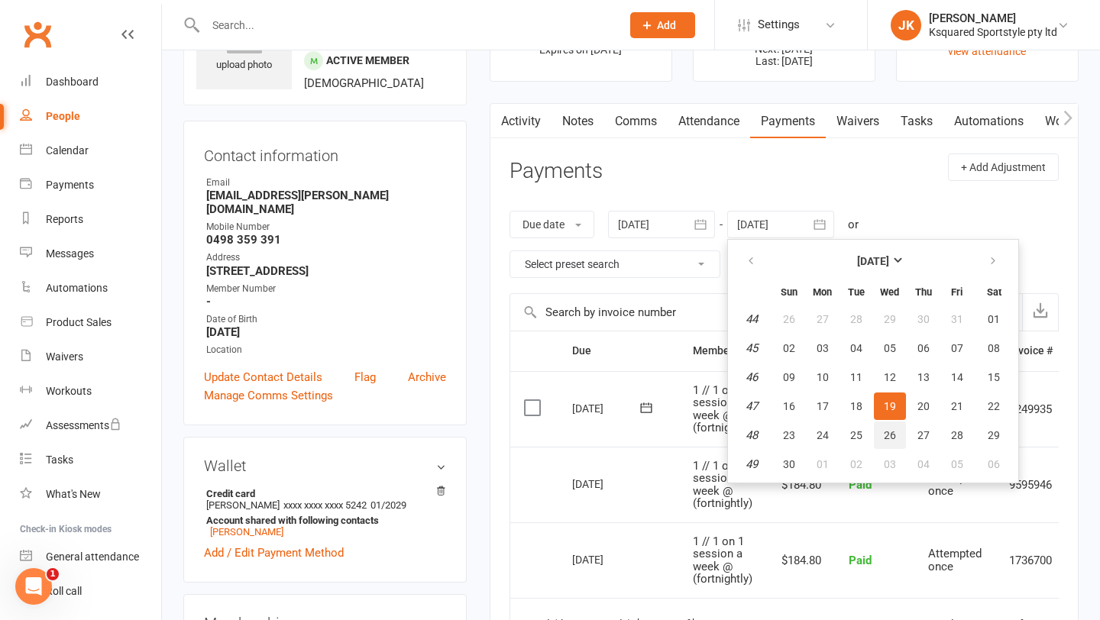
click at [894, 433] on span "26" at bounding box center [890, 435] width 12 height 12
type input "[DATE]"
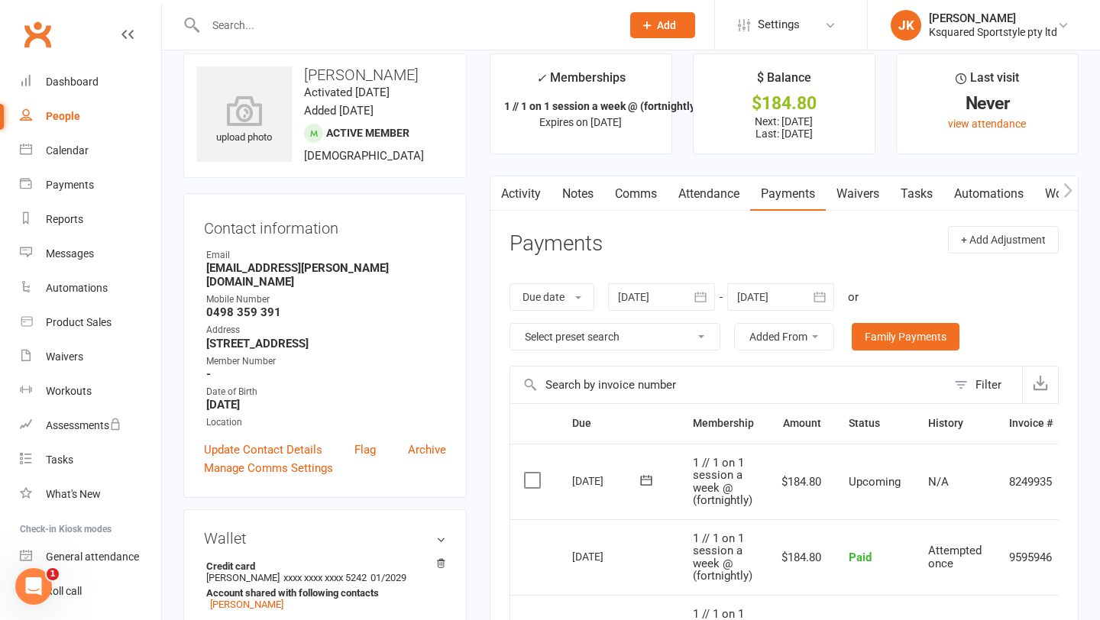
scroll to position [0, 0]
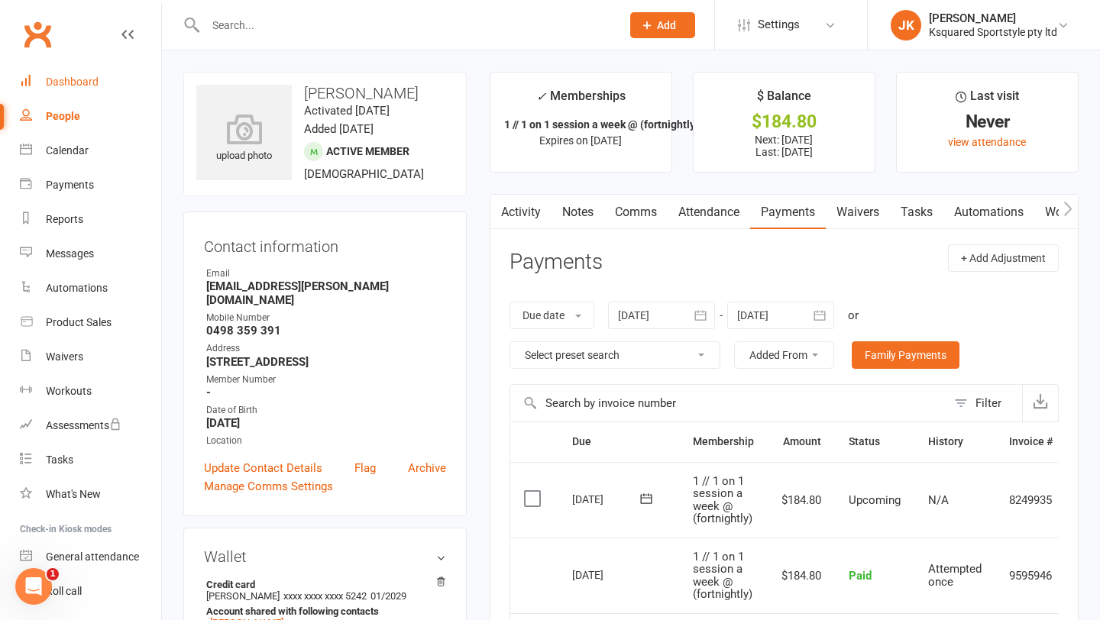
click at [101, 86] on link "Dashboard" at bounding box center [90, 82] width 141 height 34
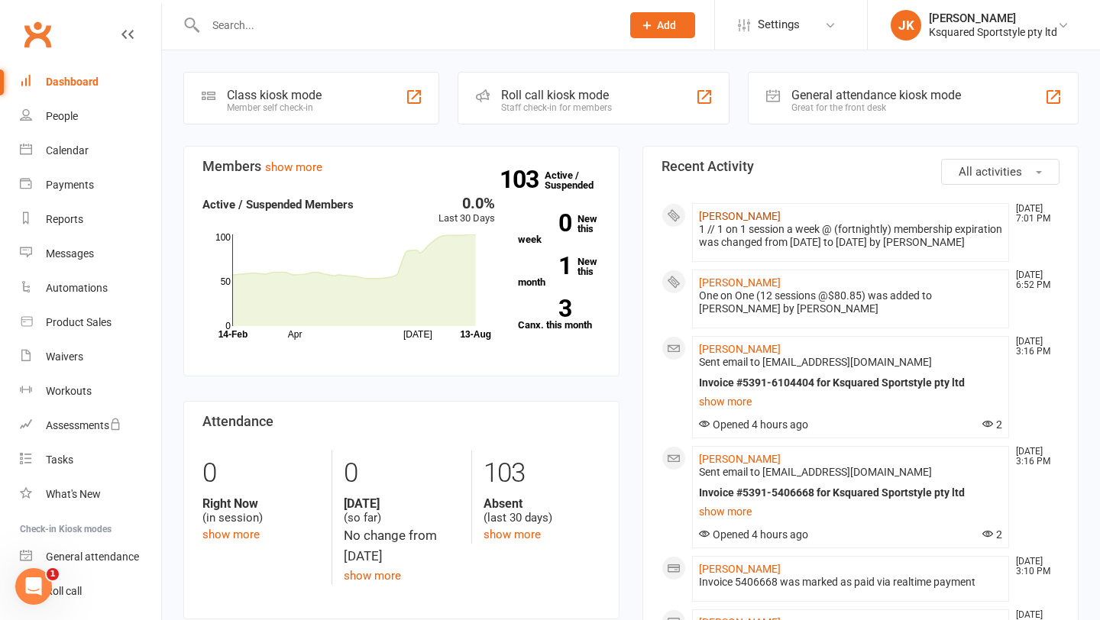
click at [748, 215] on link "[PERSON_NAME]" at bounding box center [740, 216] width 82 height 12
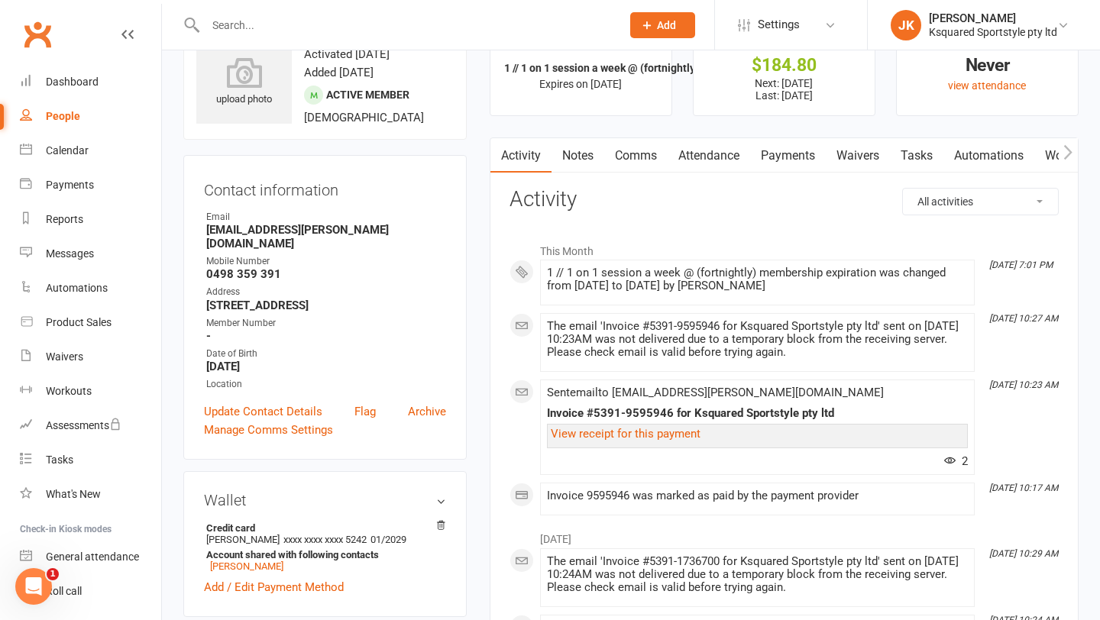
scroll to position [6, 0]
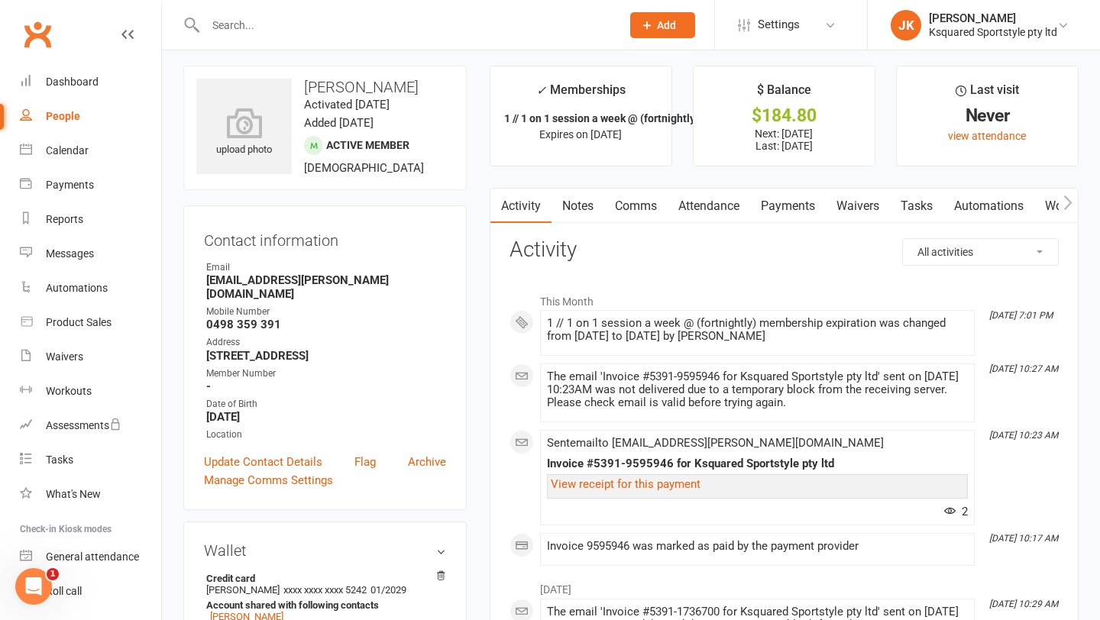
click at [782, 207] on link "Payments" at bounding box center [788, 206] width 76 height 35
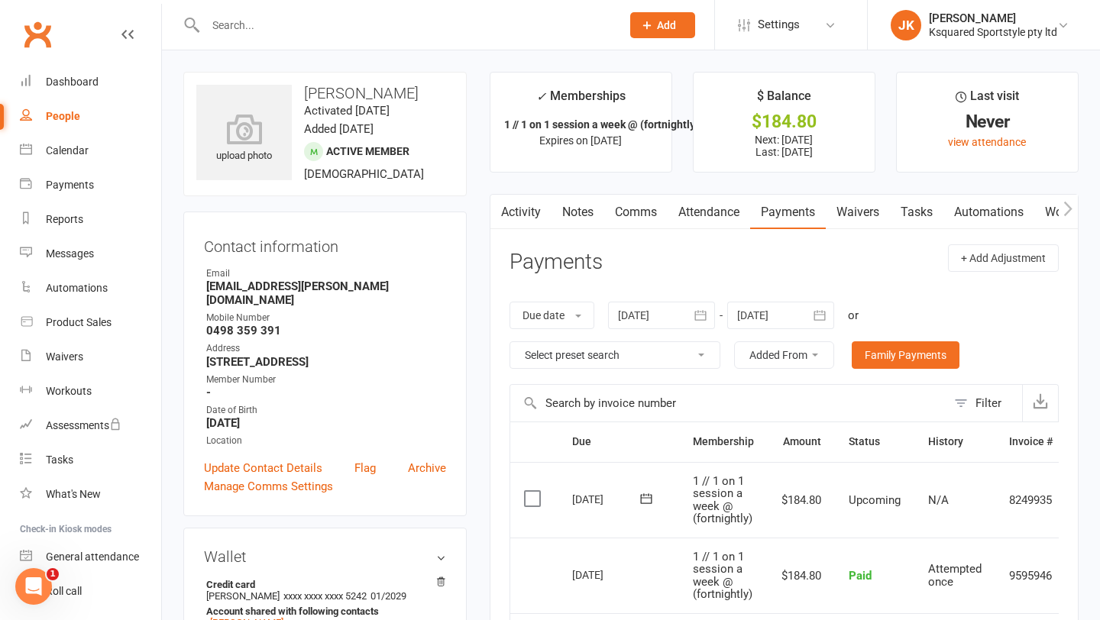
click at [824, 316] on icon "button" at bounding box center [819, 315] width 15 height 15
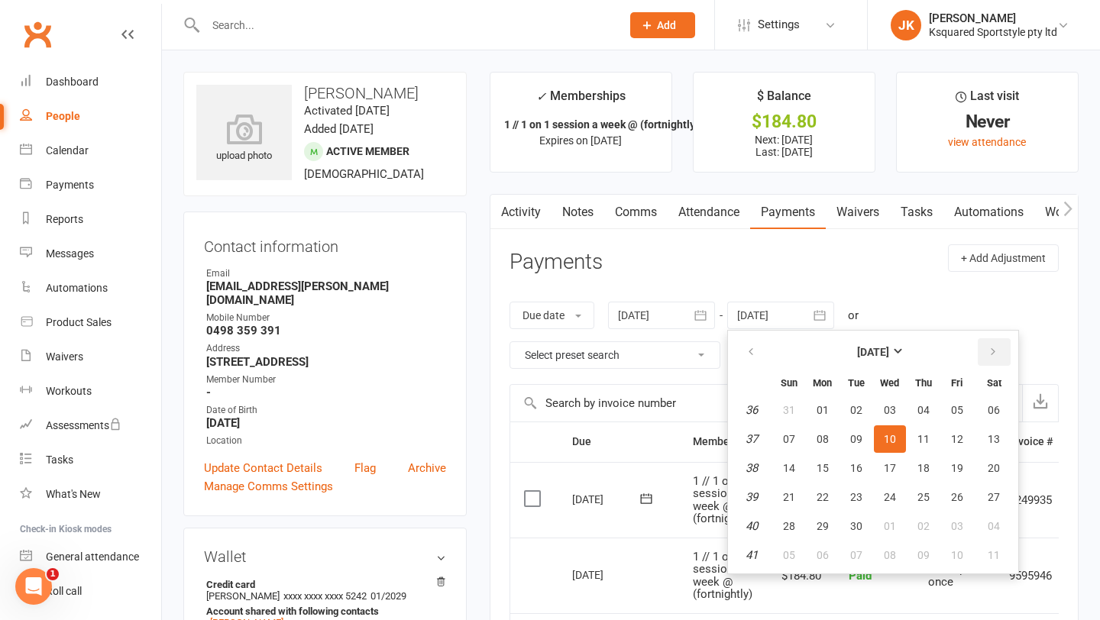
click at [989, 357] on icon "button" at bounding box center [993, 352] width 11 height 12
click at [900, 521] on button "29" at bounding box center [890, 525] width 32 height 27
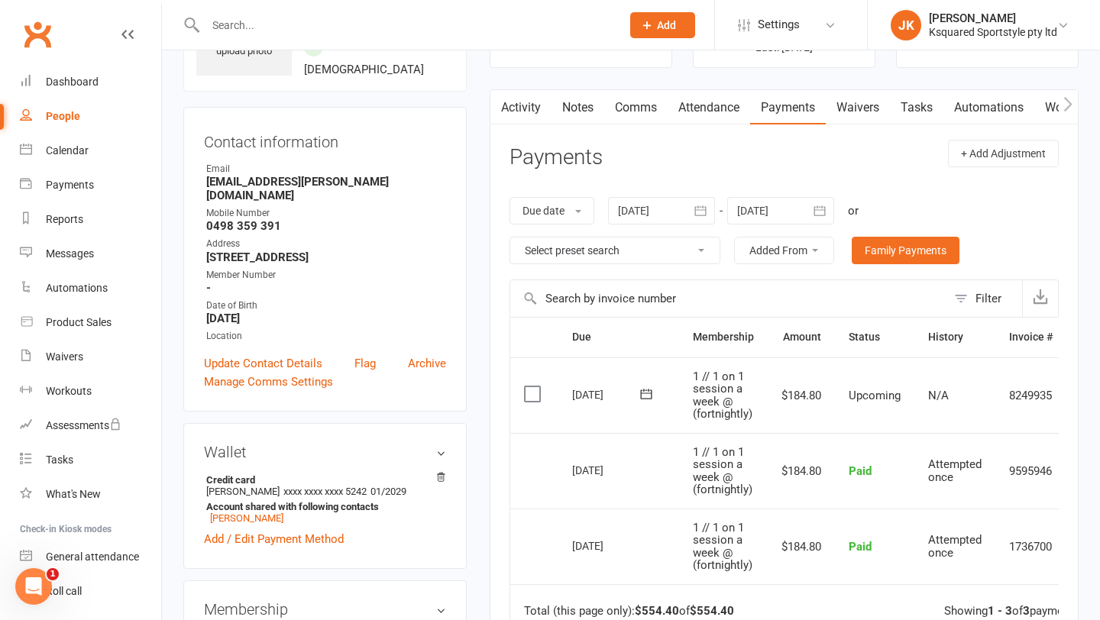
scroll to position [100, 0]
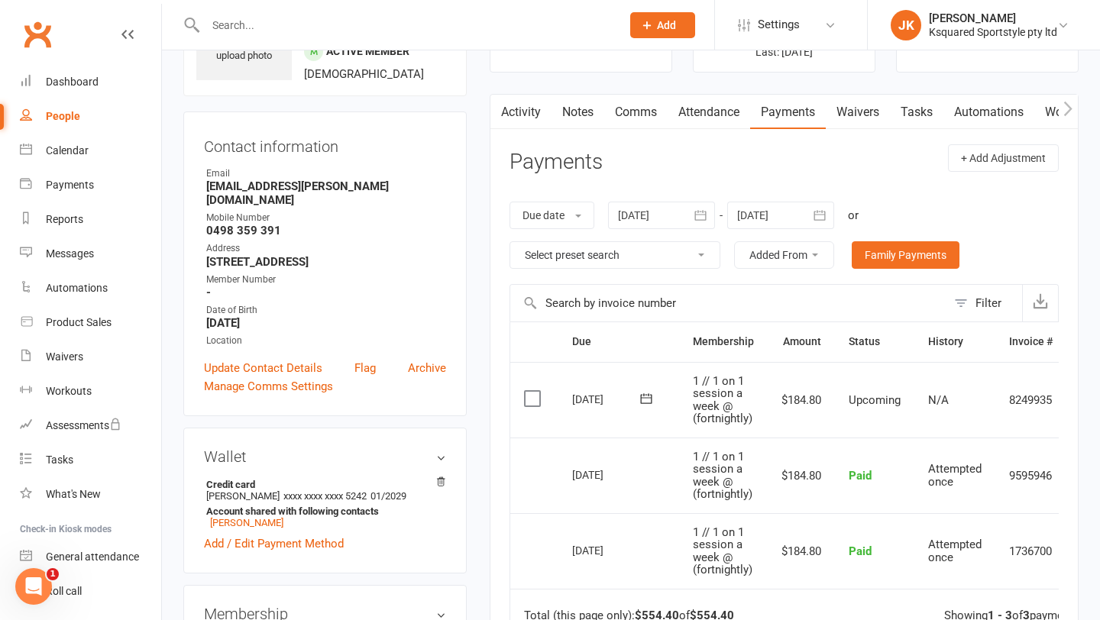
click at [825, 218] on icon "button" at bounding box center [819, 215] width 15 height 15
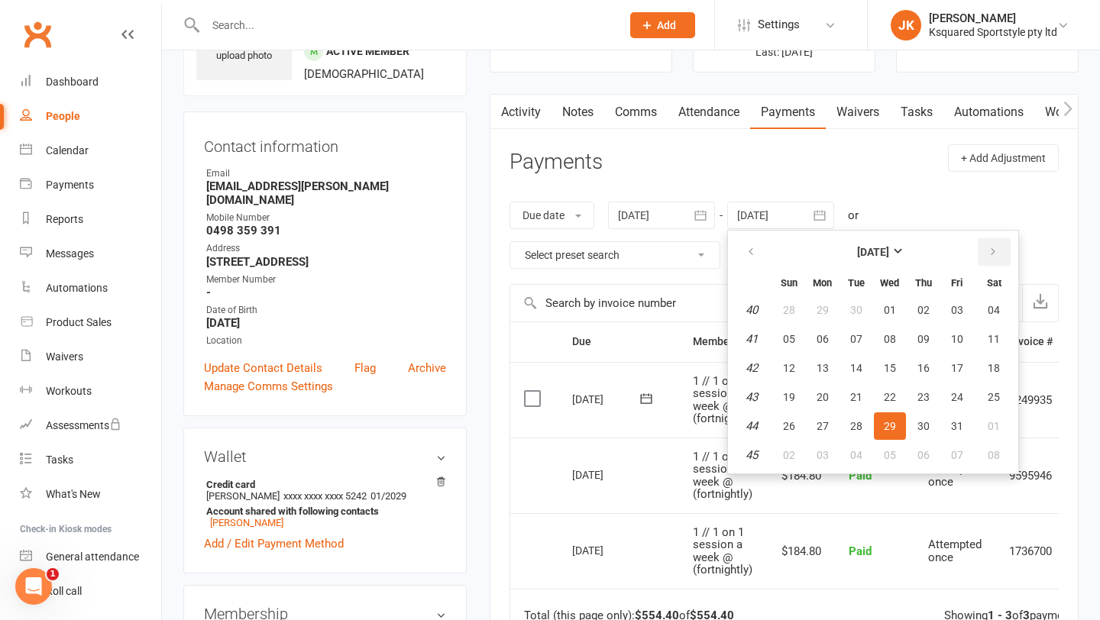
click at [988, 257] on button "button" at bounding box center [994, 251] width 33 height 27
click at [897, 354] on button "12" at bounding box center [890, 367] width 32 height 27
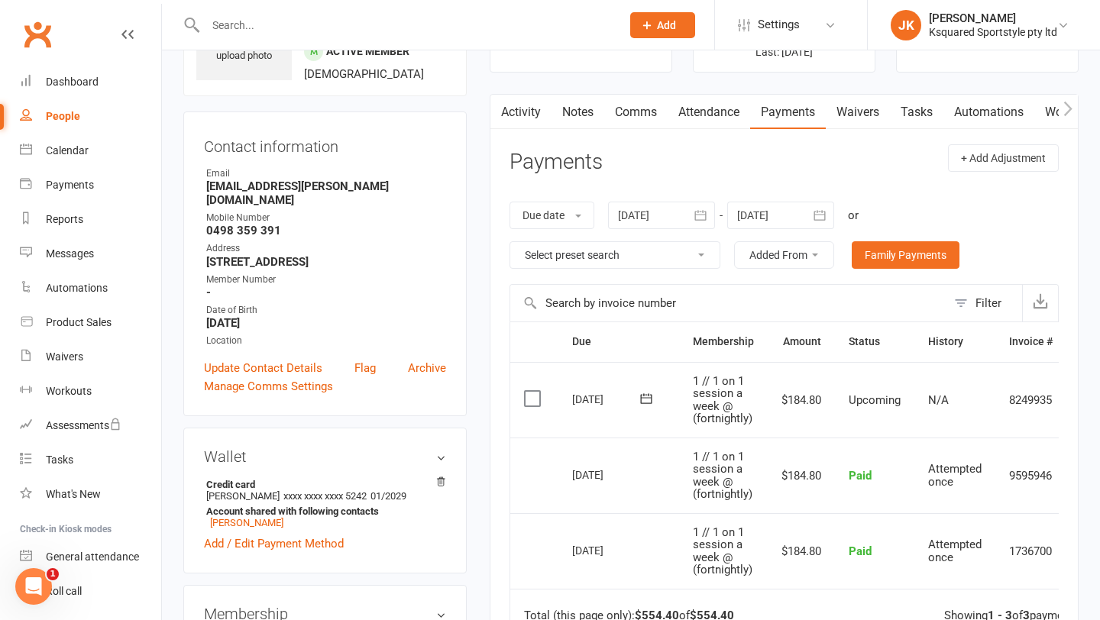
scroll to position [117, 0]
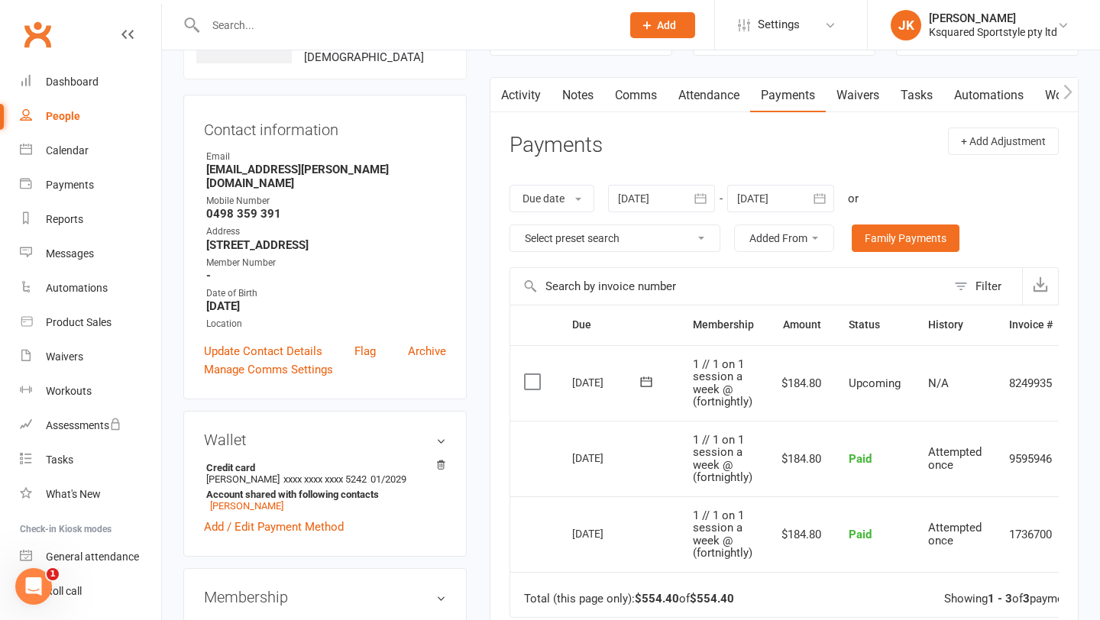
click at [816, 241] on button "Added From" at bounding box center [784, 238] width 100 height 27
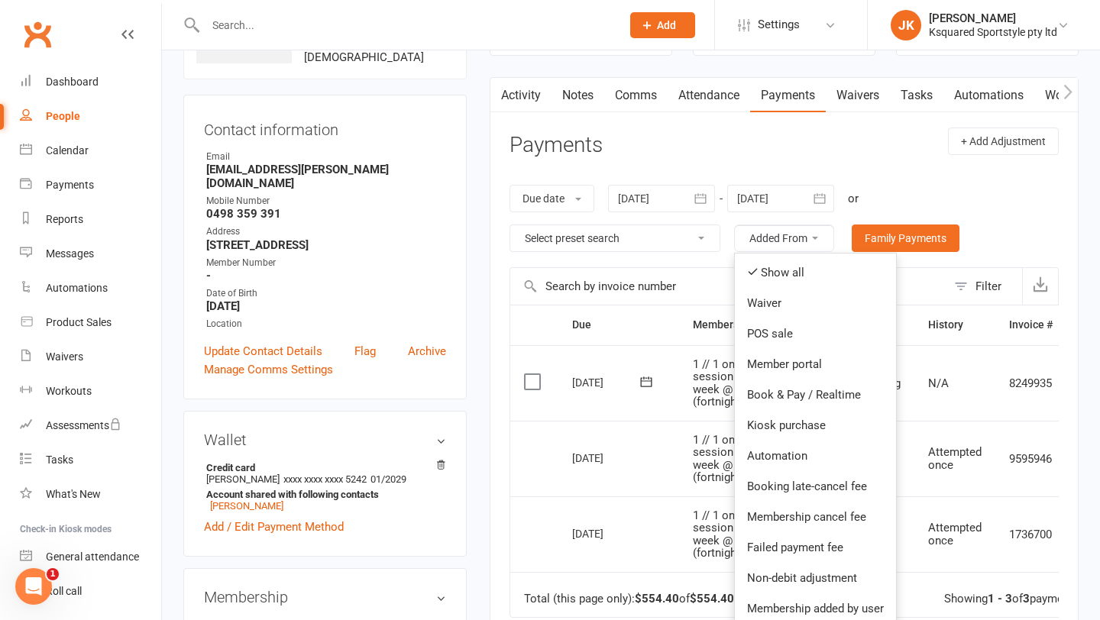
click at [915, 186] on div "Due date Due date Date paid Date failed Date settled [DATE] [DATE] Sun Mon Tue …" at bounding box center [783, 219] width 549 height 98
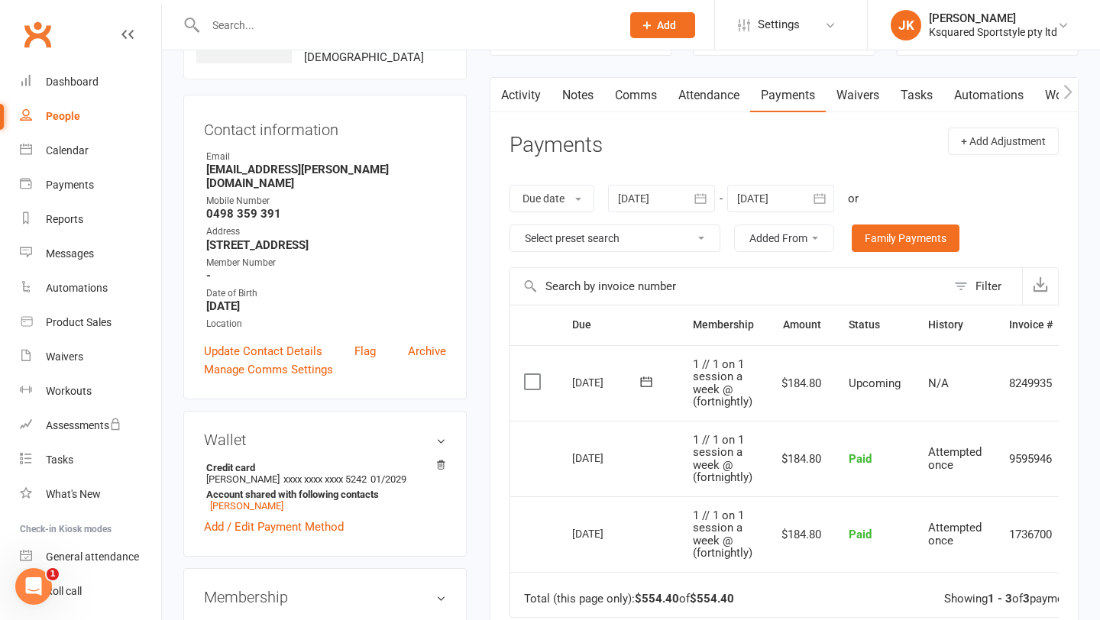
click at [663, 231] on select "Select preset search All failures All skipped payments All pending payments Suc…" at bounding box center [614, 238] width 209 height 26
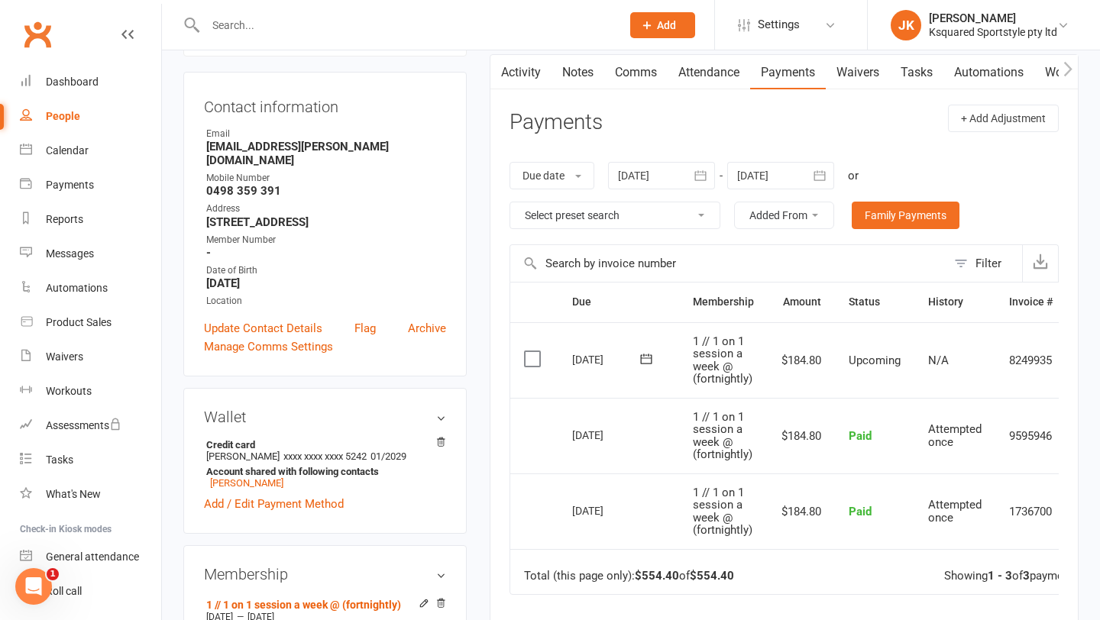
scroll to position [0, 0]
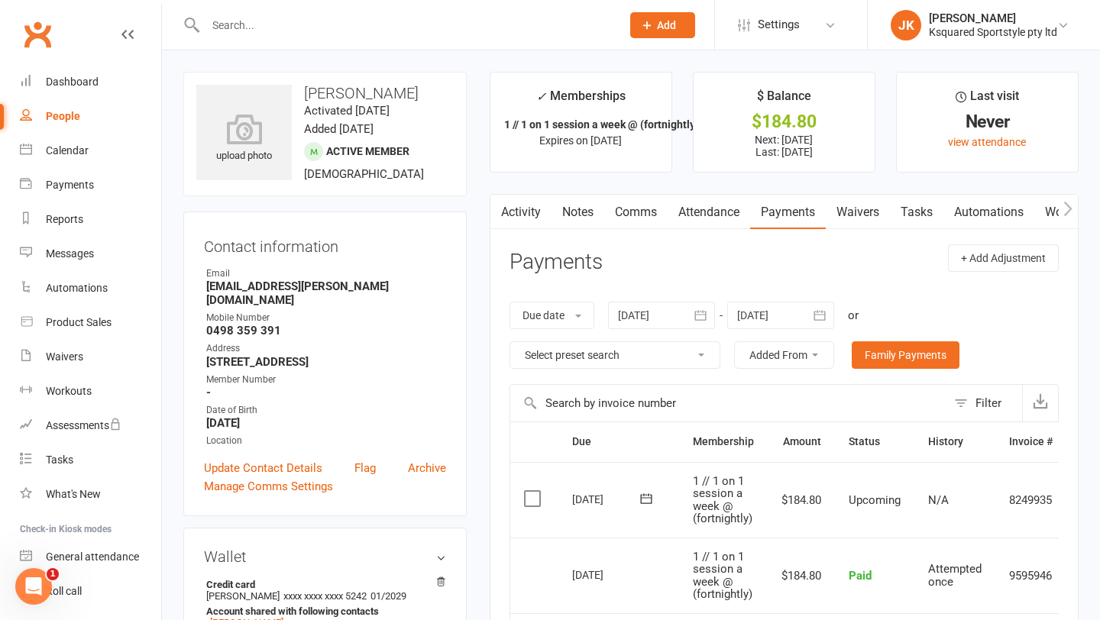
click at [787, 221] on link "Payments" at bounding box center [788, 212] width 76 height 35
click at [800, 226] on link "Payments" at bounding box center [788, 212] width 76 height 35
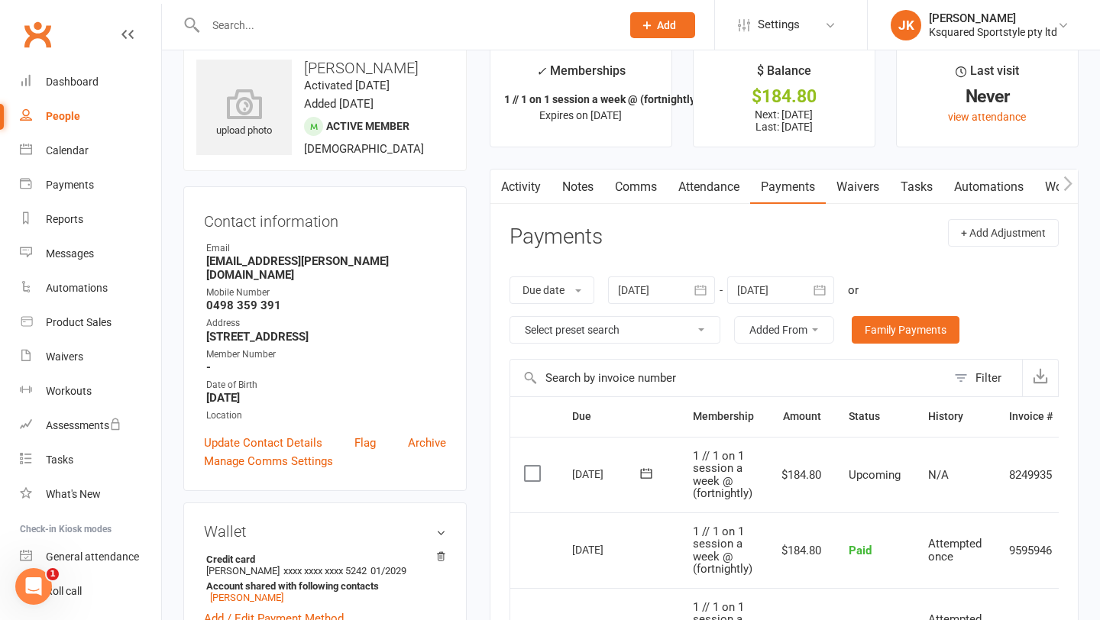
scroll to position [15, 0]
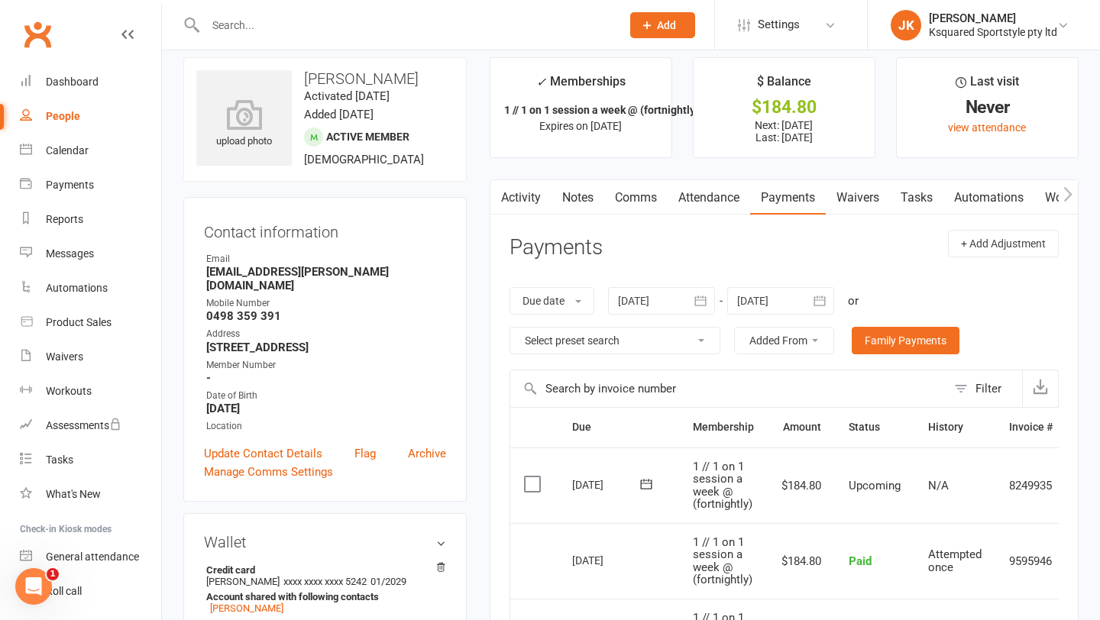
click at [819, 299] on icon "button" at bounding box center [819, 300] width 15 height 15
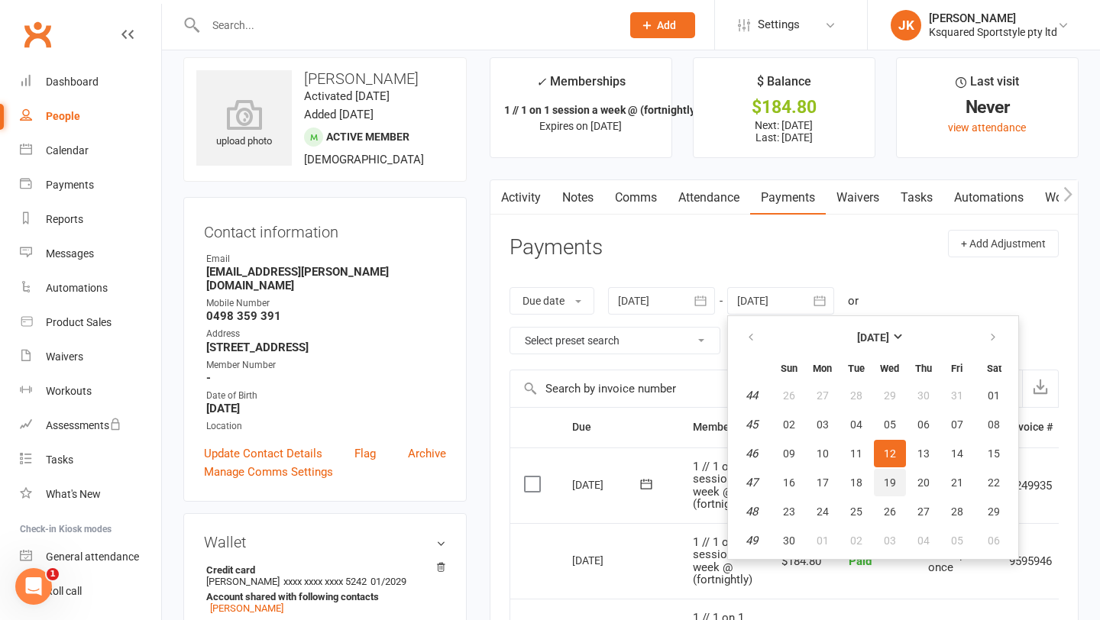
click at [894, 489] on button "19" at bounding box center [890, 482] width 32 height 27
type input "[DATE]"
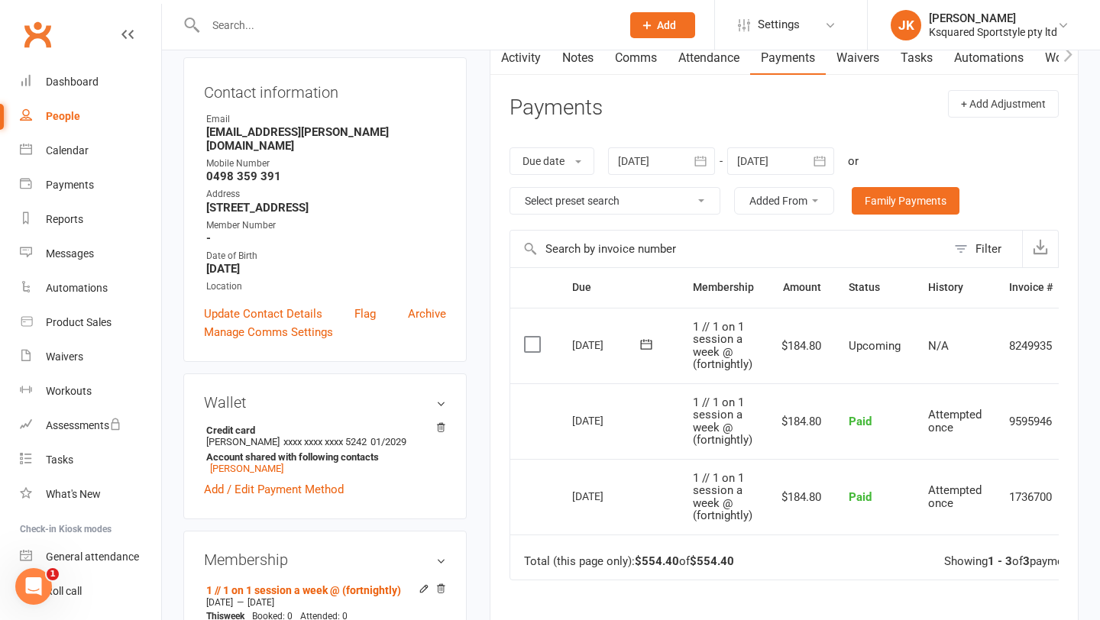
scroll to position [146, 0]
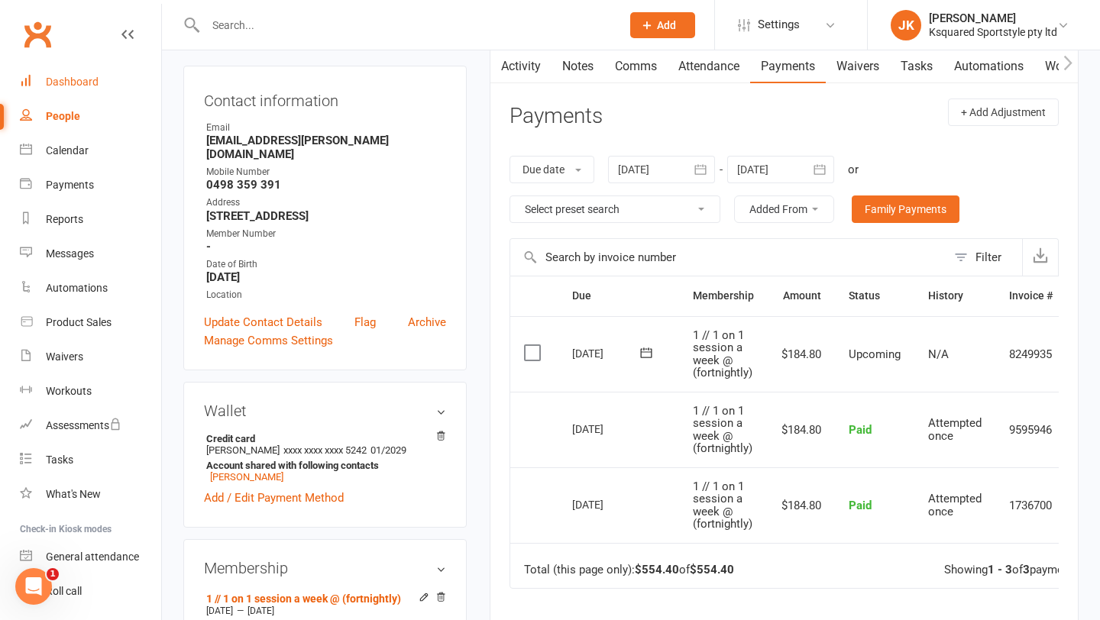
click at [83, 71] on link "Dashboard" at bounding box center [90, 82] width 141 height 34
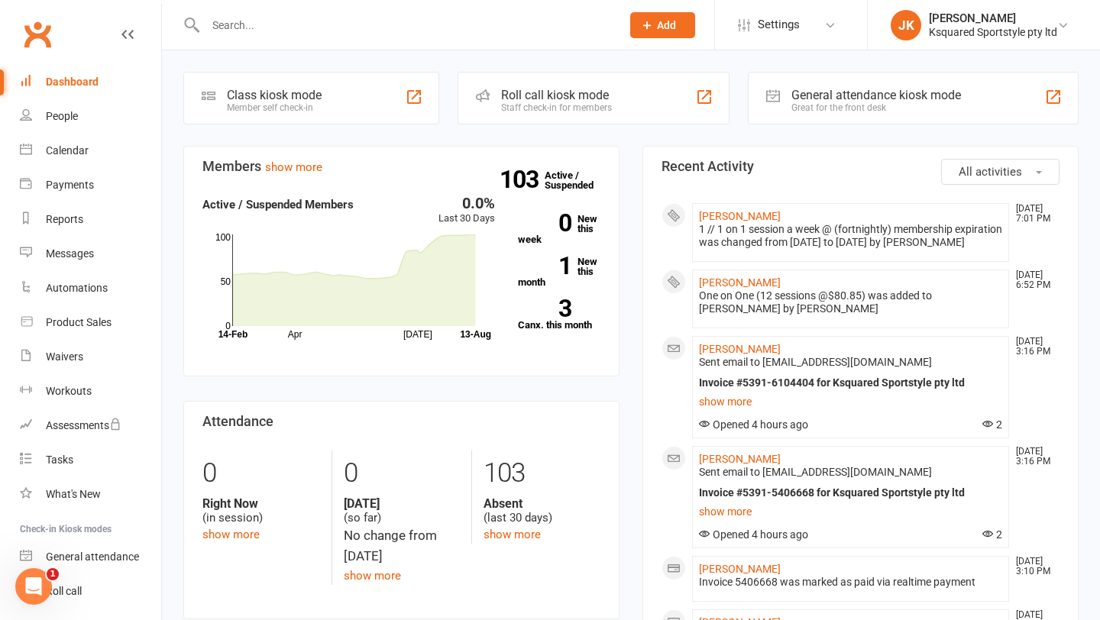
click at [385, 16] on input "text" at bounding box center [405, 25] width 409 height 21
click at [373, 25] on input "text" at bounding box center [405, 25] width 409 height 21
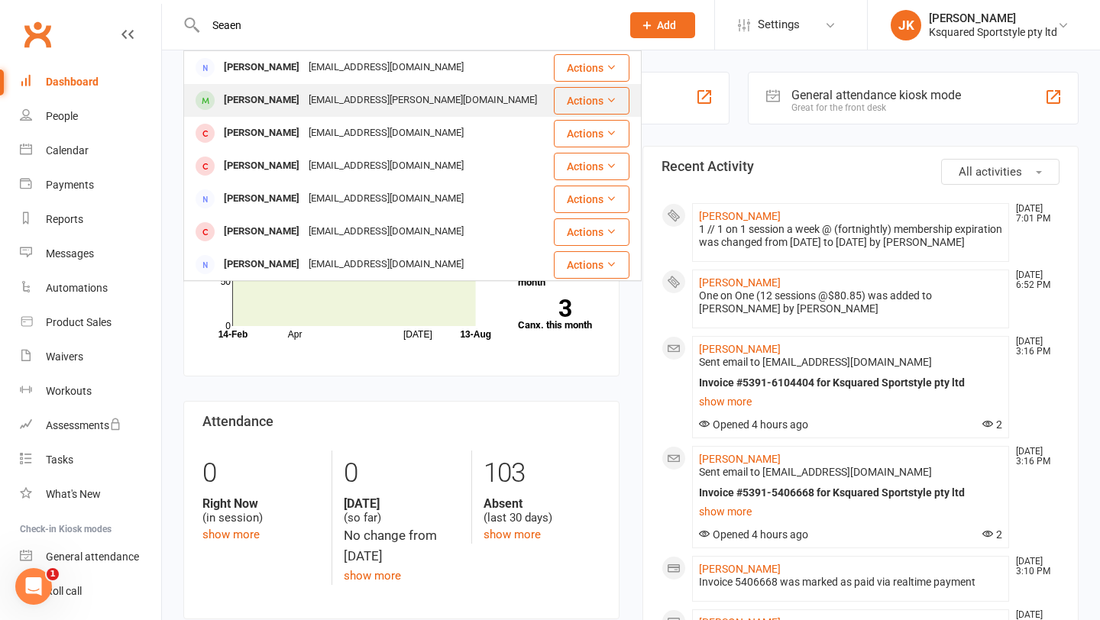
type input "Seaen"
click at [323, 93] on div "[EMAIL_ADDRESS][PERSON_NAME][DOMAIN_NAME]" at bounding box center [423, 100] width 238 height 22
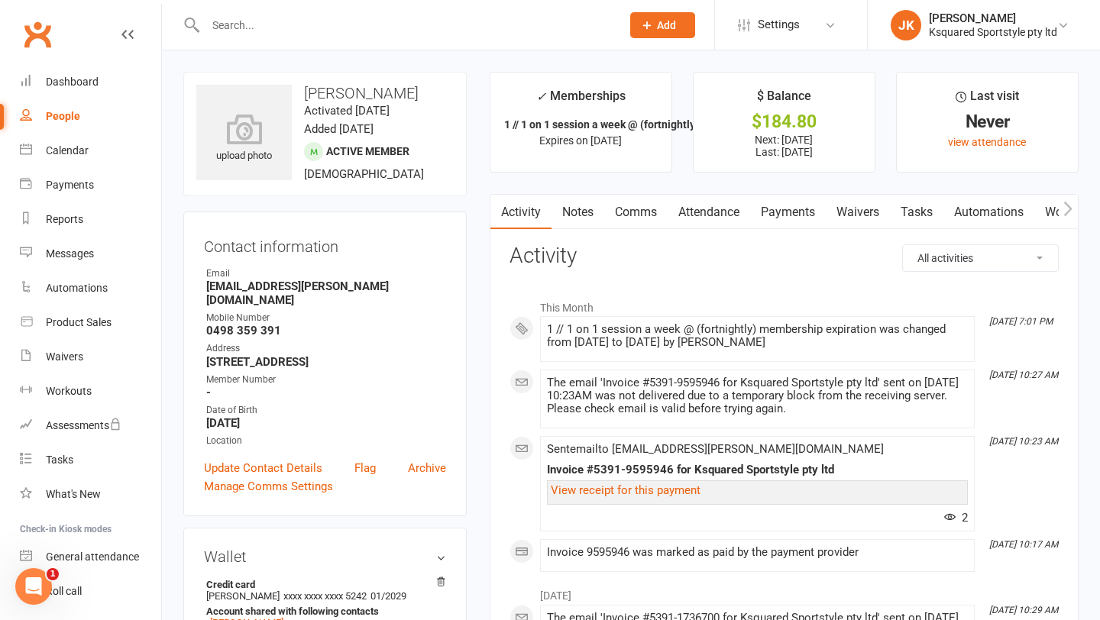
click at [796, 215] on link "Payments" at bounding box center [788, 212] width 76 height 35
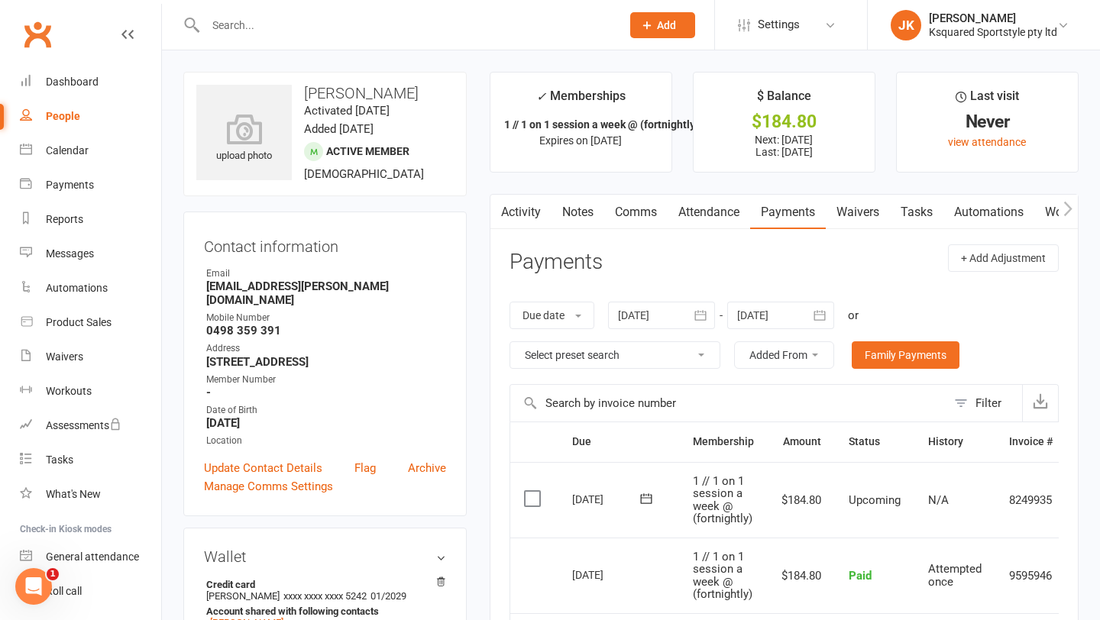
click at [816, 154] on p "Next: [DATE] Last: [DATE]" at bounding box center [784, 146] width 154 height 24
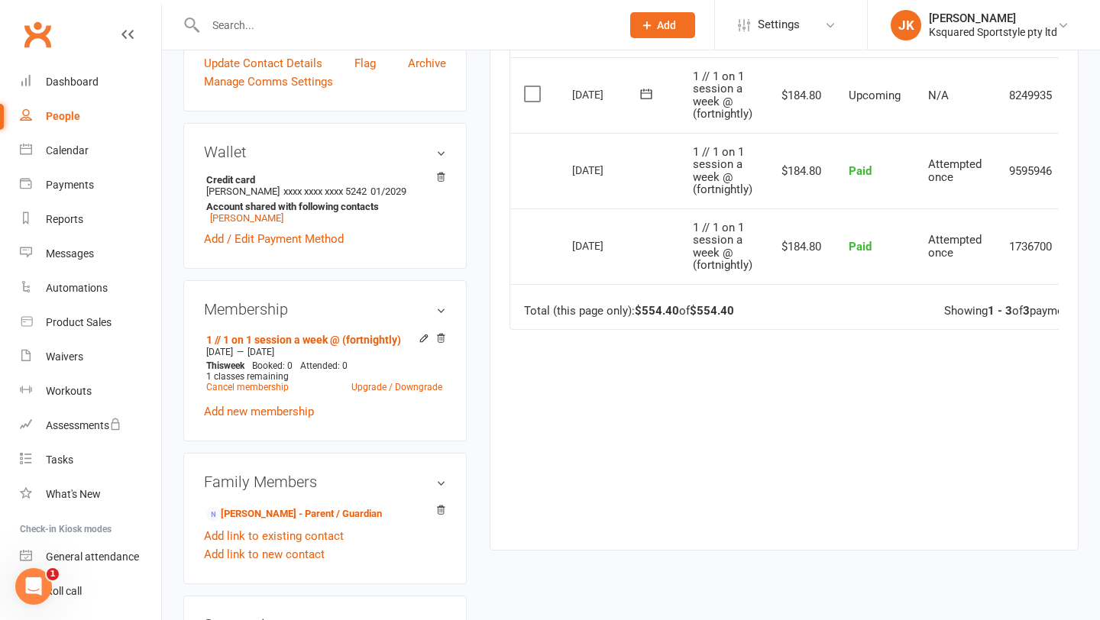
scroll to position [416, 0]
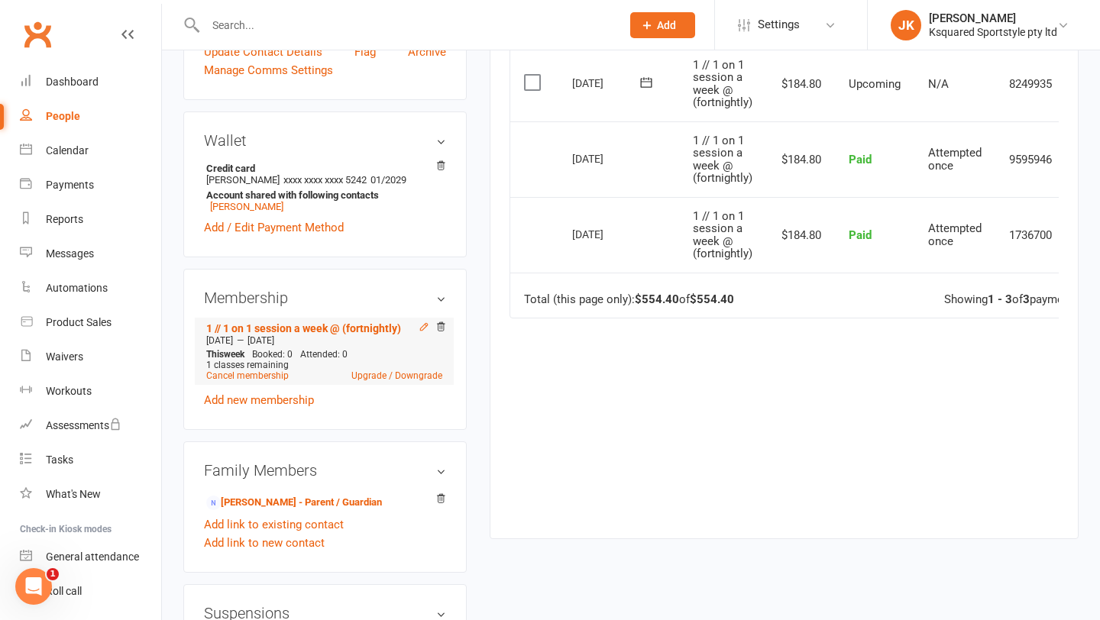
click at [422, 322] on icon at bounding box center [424, 327] width 11 height 11
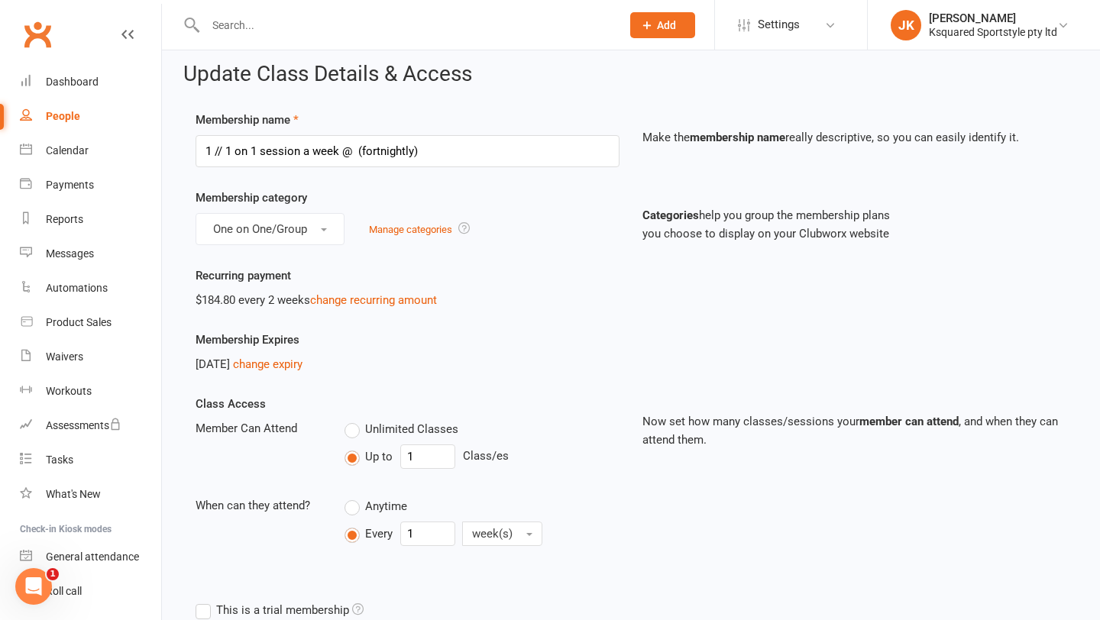
scroll to position [7, 0]
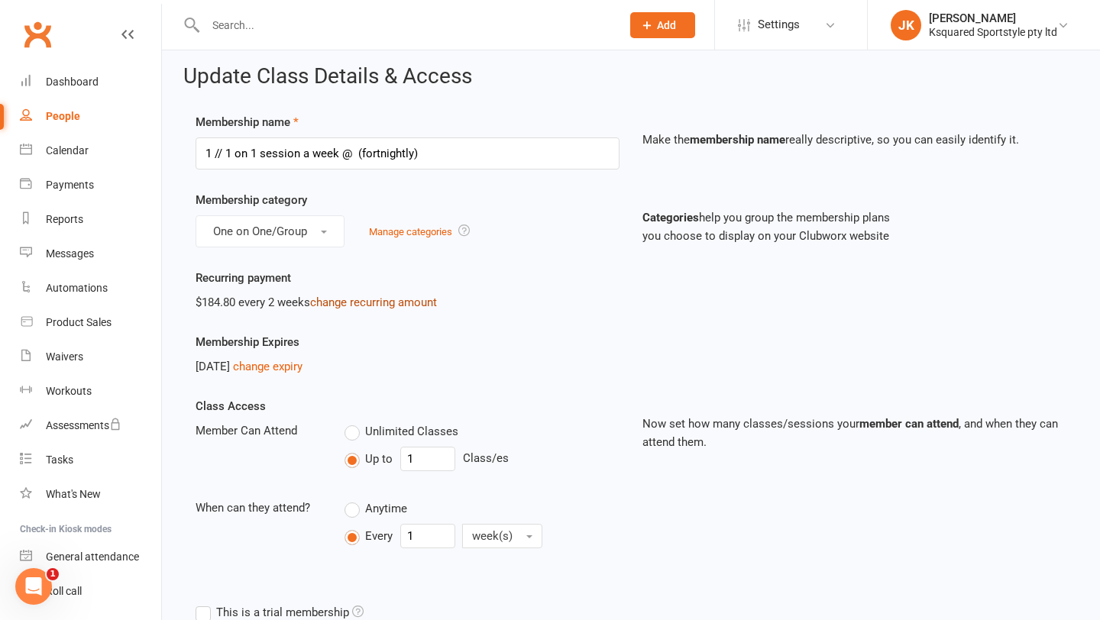
click at [399, 305] on link "change recurring amount" at bounding box center [373, 303] width 127 height 14
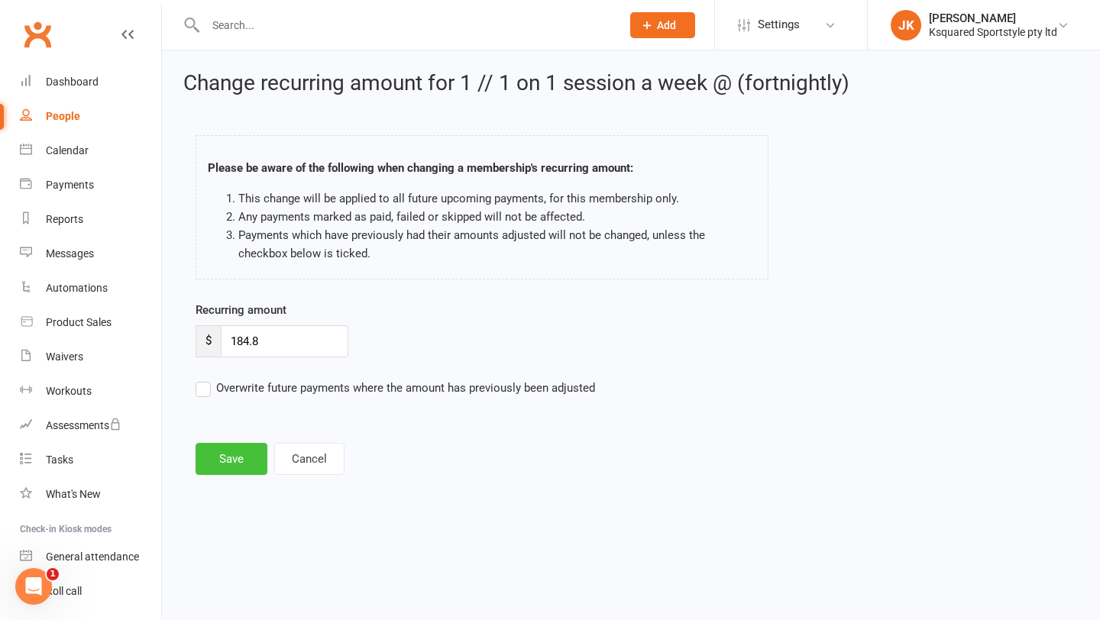
click at [238, 464] on button "Save" at bounding box center [232, 459] width 72 height 32
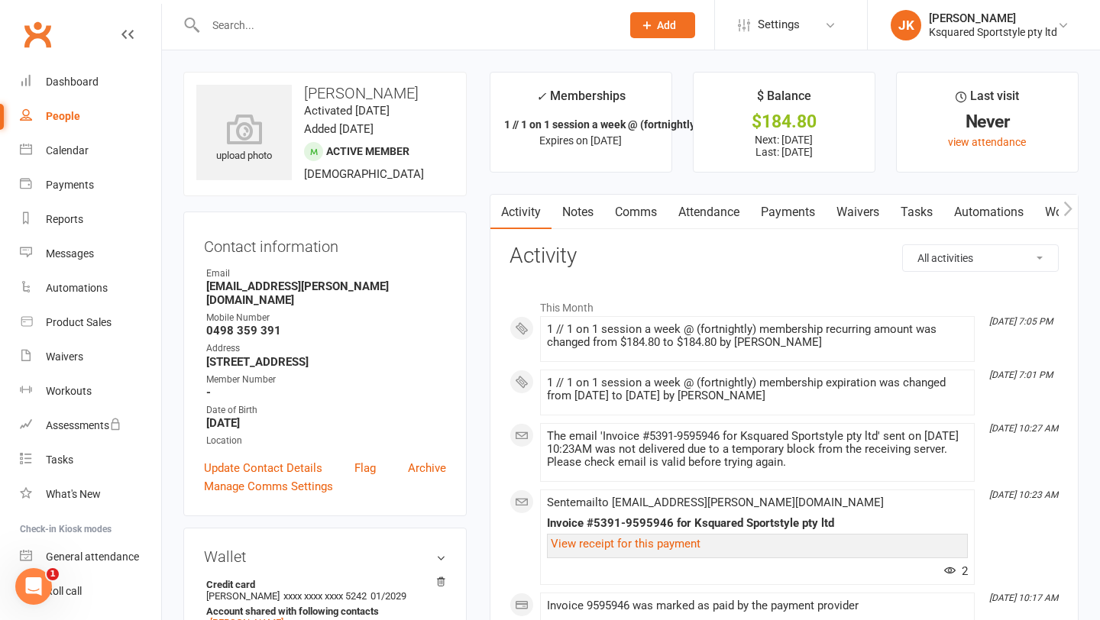
click at [777, 218] on link "Payments" at bounding box center [788, 212] width 76 height 35
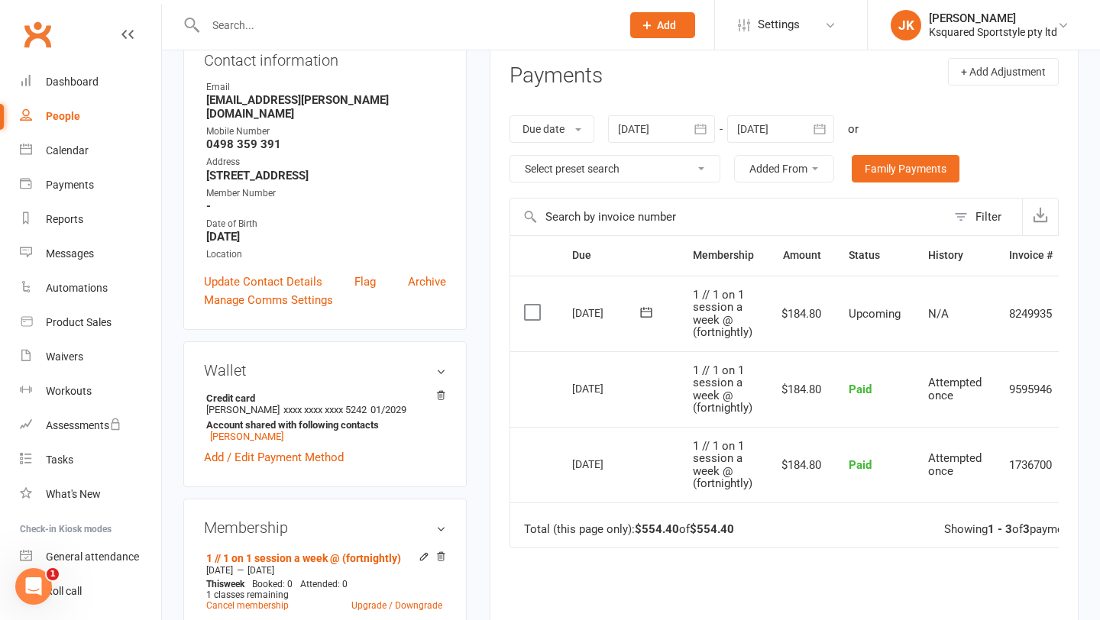
scroll to position [154, 0]
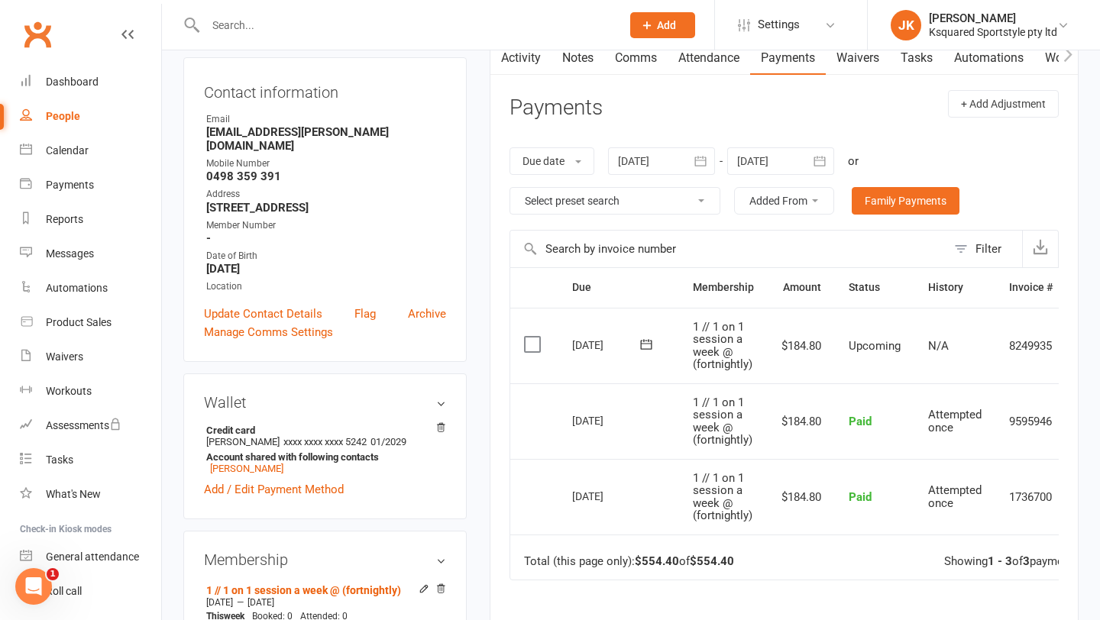
click at [804, 164] on div at bounding box center [780, 160] width 107 height 27
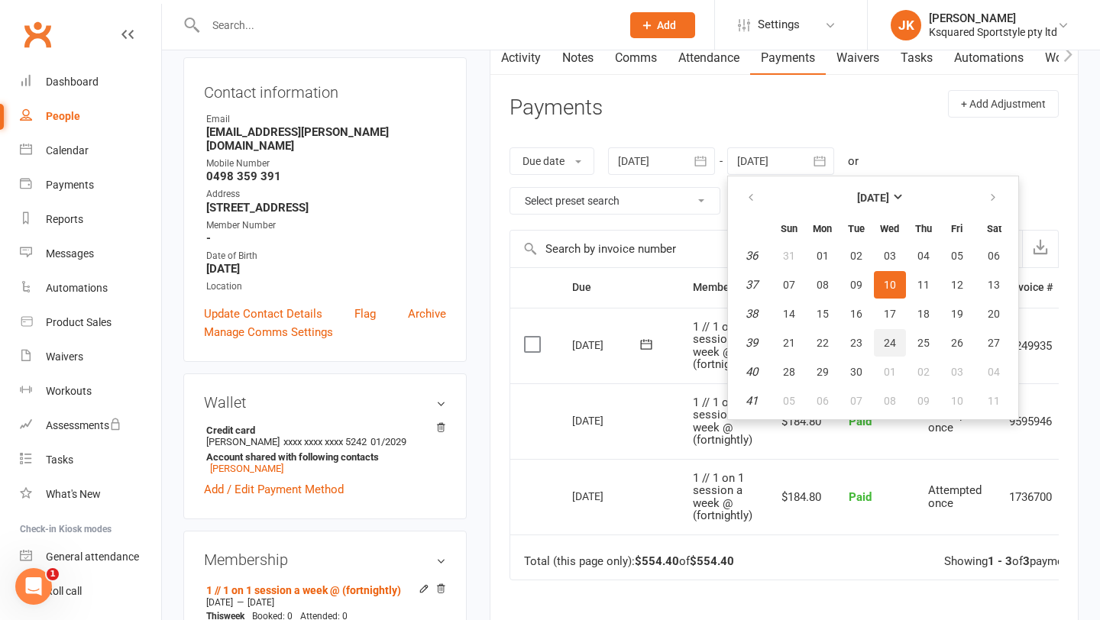
click at [882, 336] on button "24" at bounding box center [890, 342] width 32 height 27
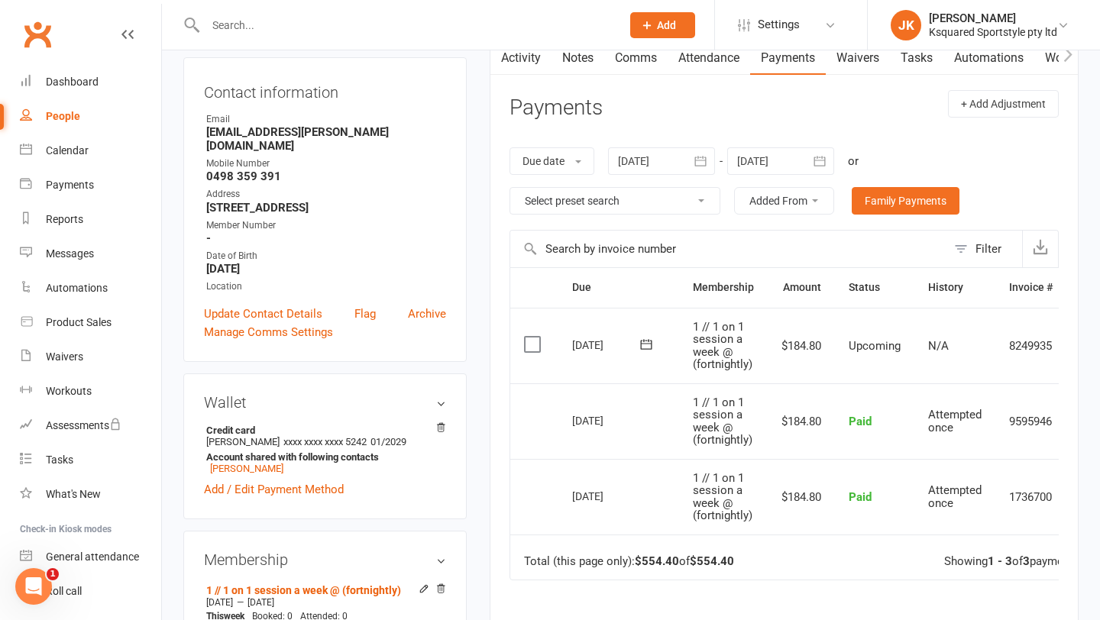
click at [819, 161] on icon "button" at bounding box center [819, 161] width 15 height 15
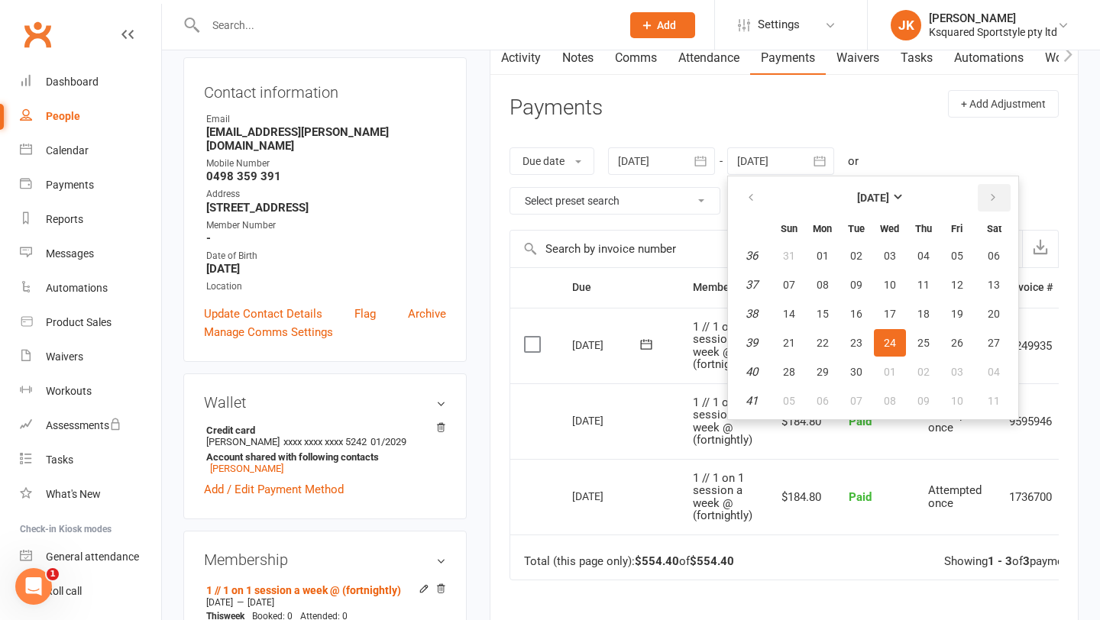
click at [995, 196] on icon "button" at bounding box center [993, 198] width 11 height 12
click at [889, 370] on span "29" at bounding box center [890, 372] width 12 height 12
type input "[DATE]"
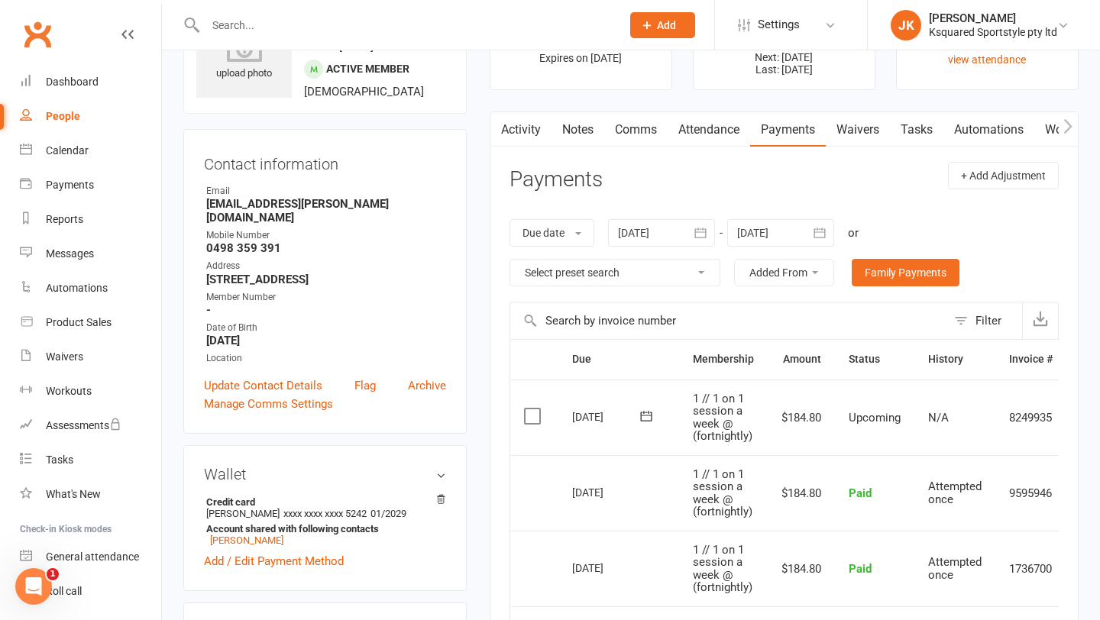
scroll to position [0, 0]
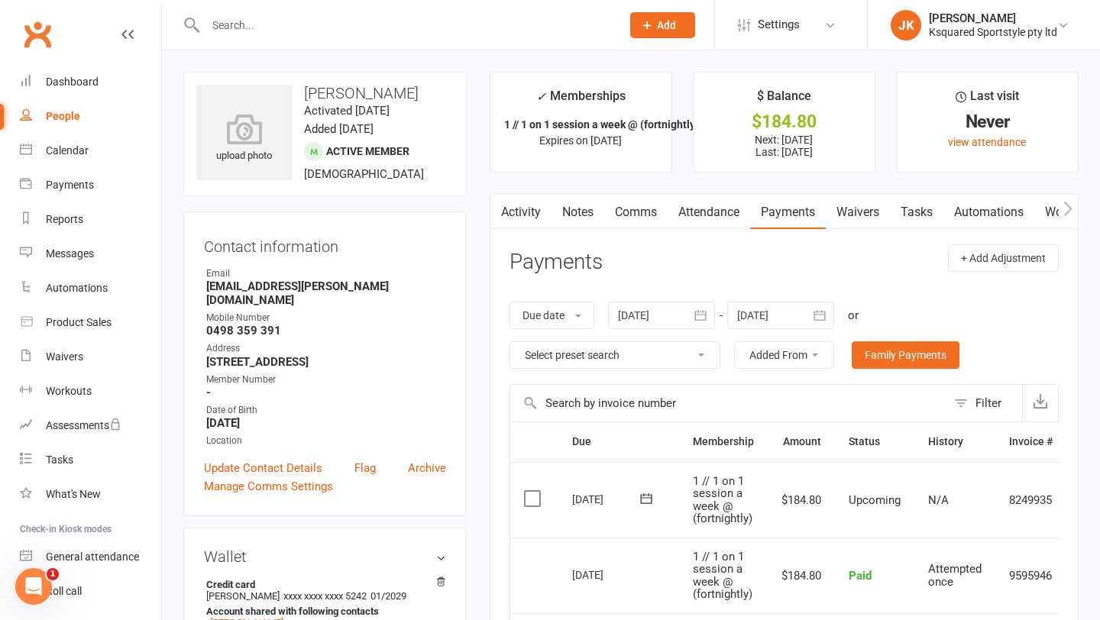
click at [793, 218] on link "Payments" at bounding box center [788, 212] width 76 height 35
click at [83, 88] on div "Dashboard" at bounding box center [72, 82] width 53 height 12
